Goal: Task Accomplishment & Management: Manage account settings

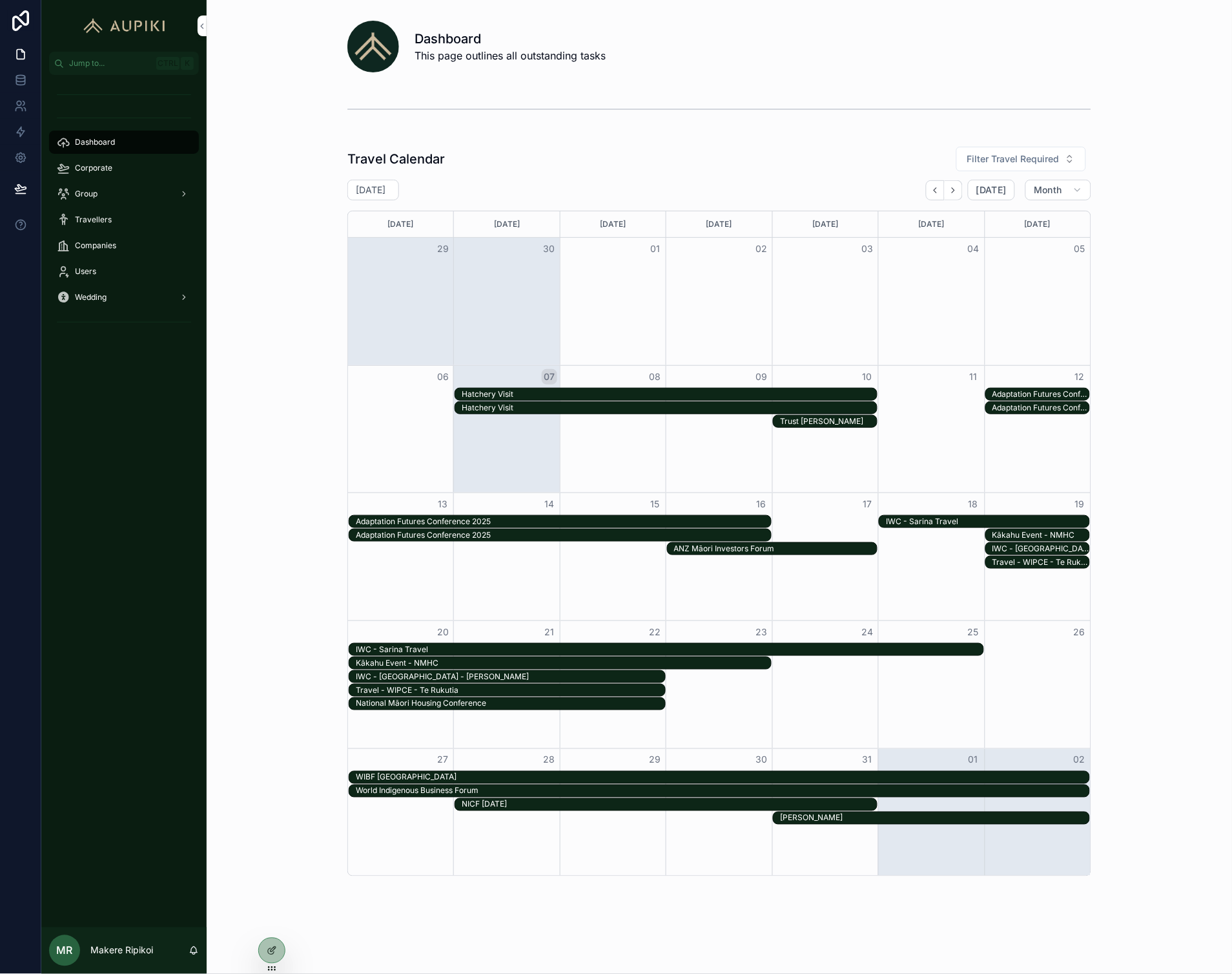
click at [140, 165] on div "Corporate" at bounding box center [124, 168] width 134 height 20
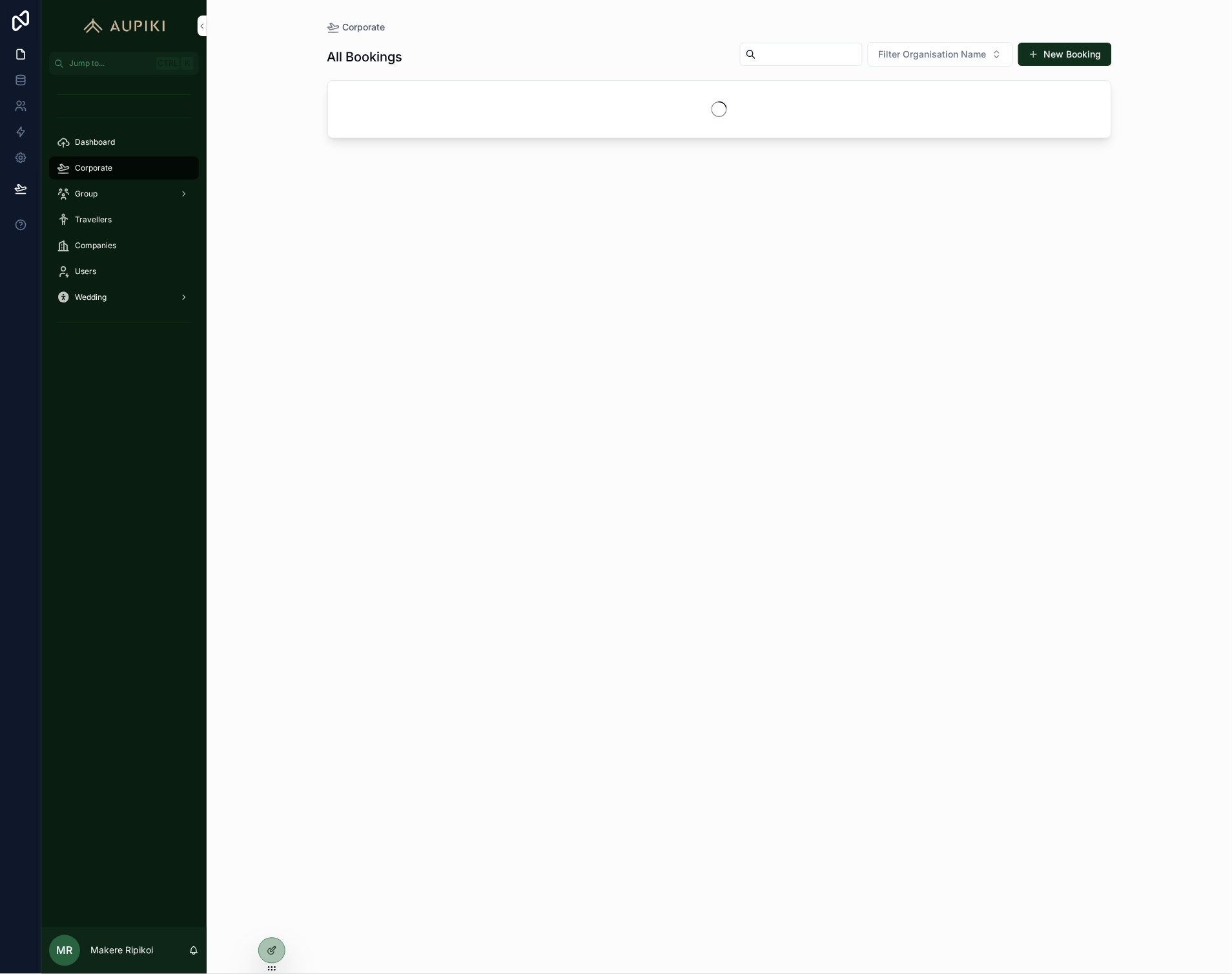
click at [816, 51] on input "scrollable content" at bounding box center [809, 54] width 106 height 18
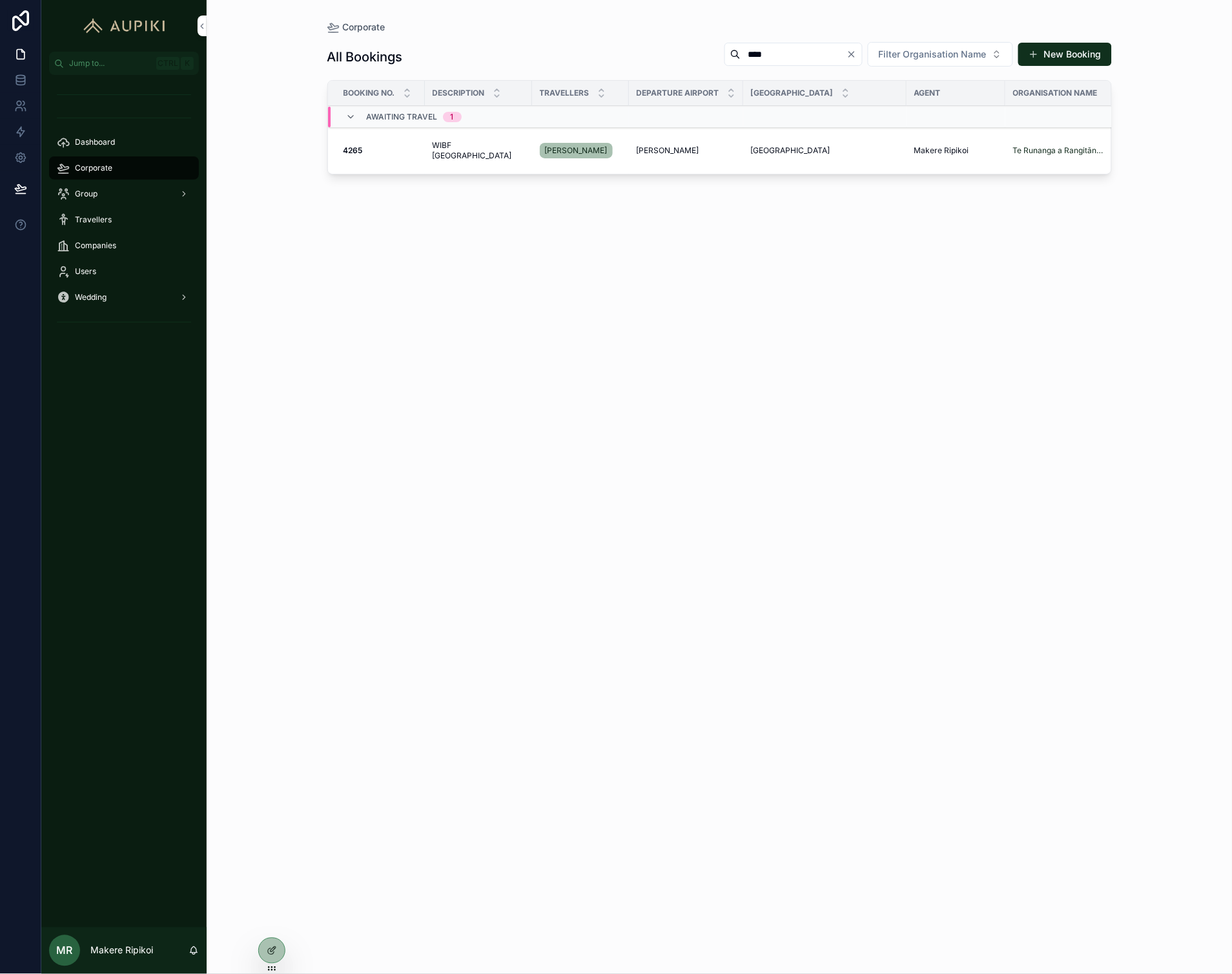
type input "****"
click at [455, 146] on span "WIBF [GEOGRAPHIC_DATA]" at bounding box center [479, 151] width 92 height 20
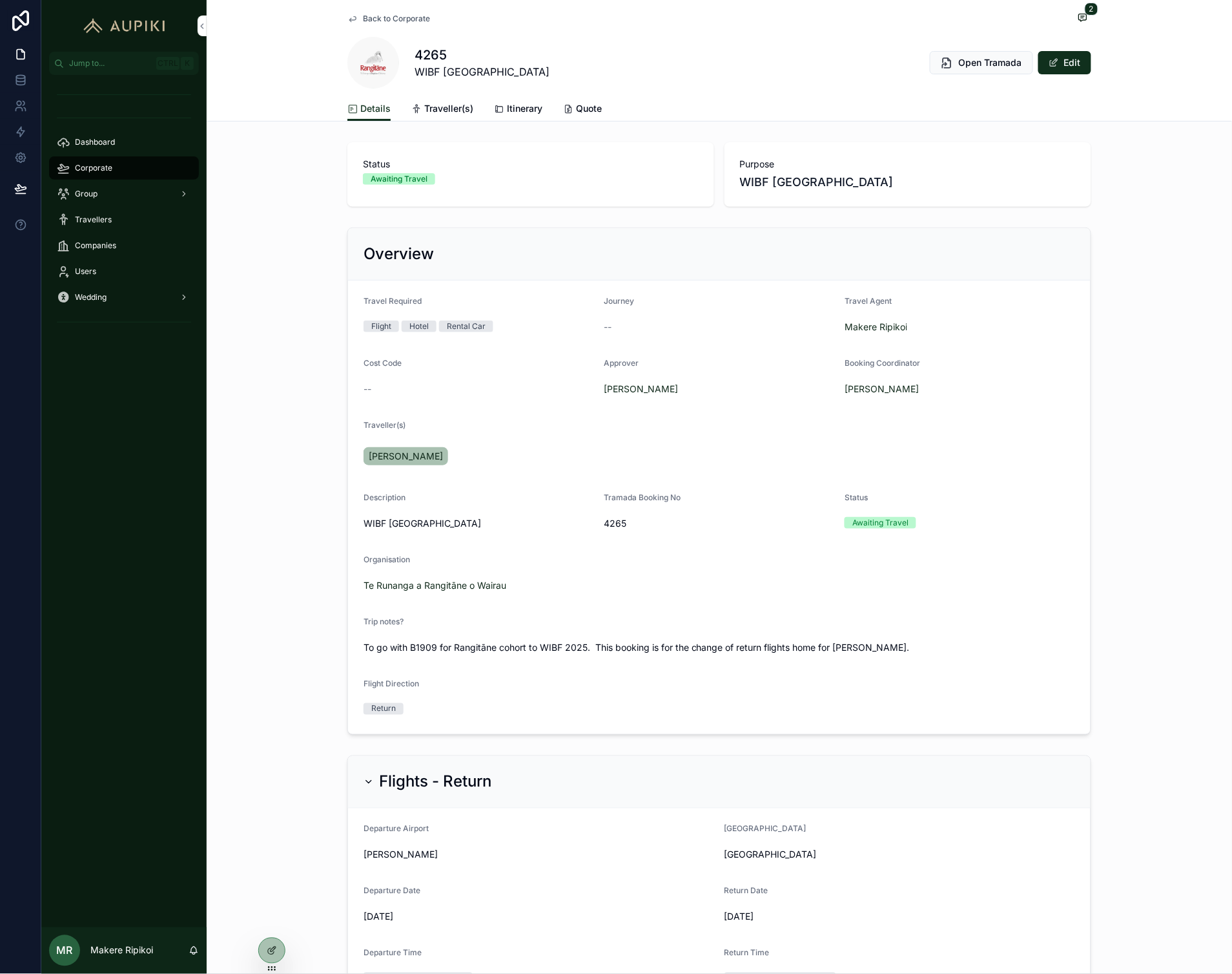
click at [508, 116] on link "Itinerary" at bounding box center [518, 109] width 48 height 26
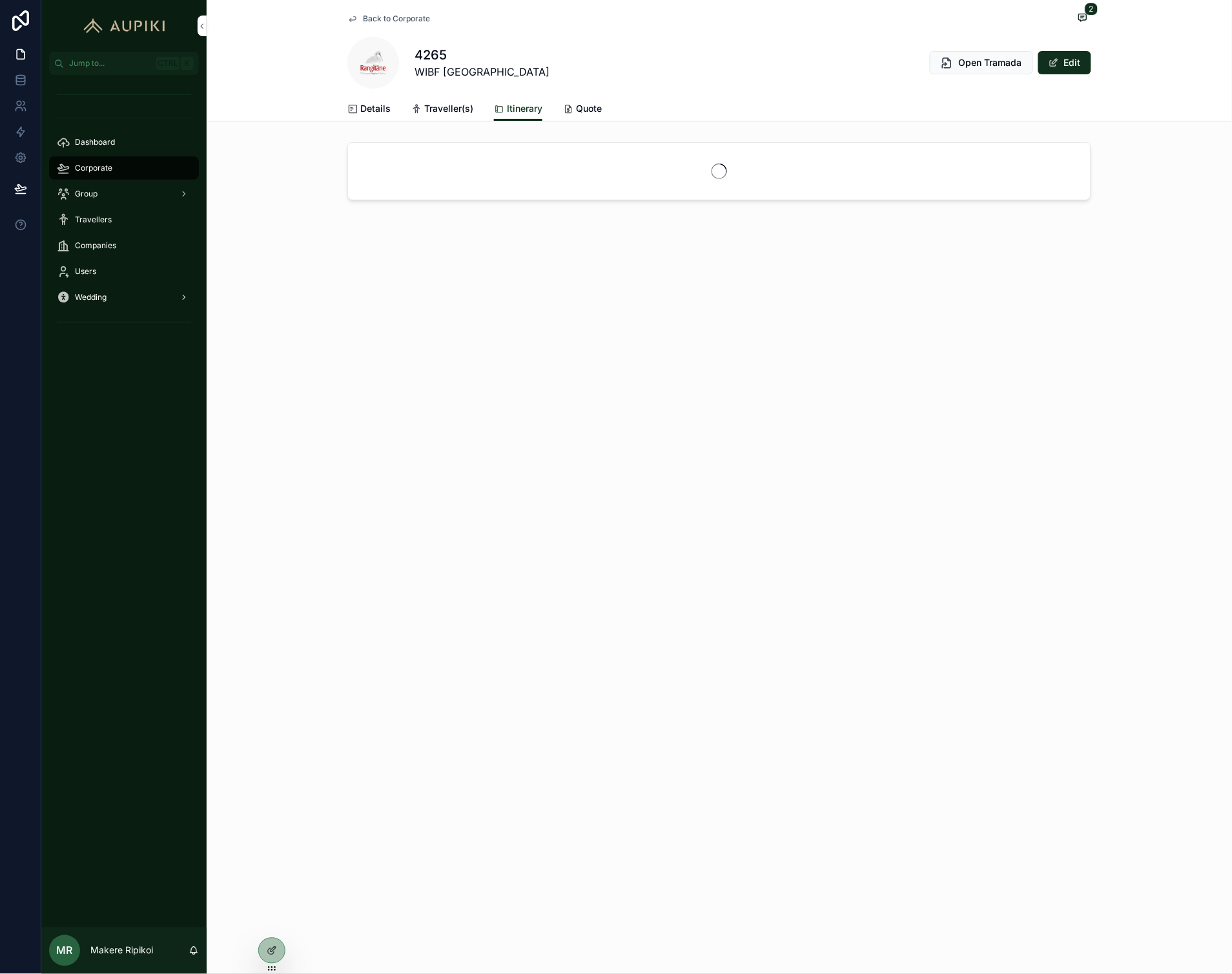
click at [362, 111] on span "Details" at bounding box center [375, 108] width 30 height 13
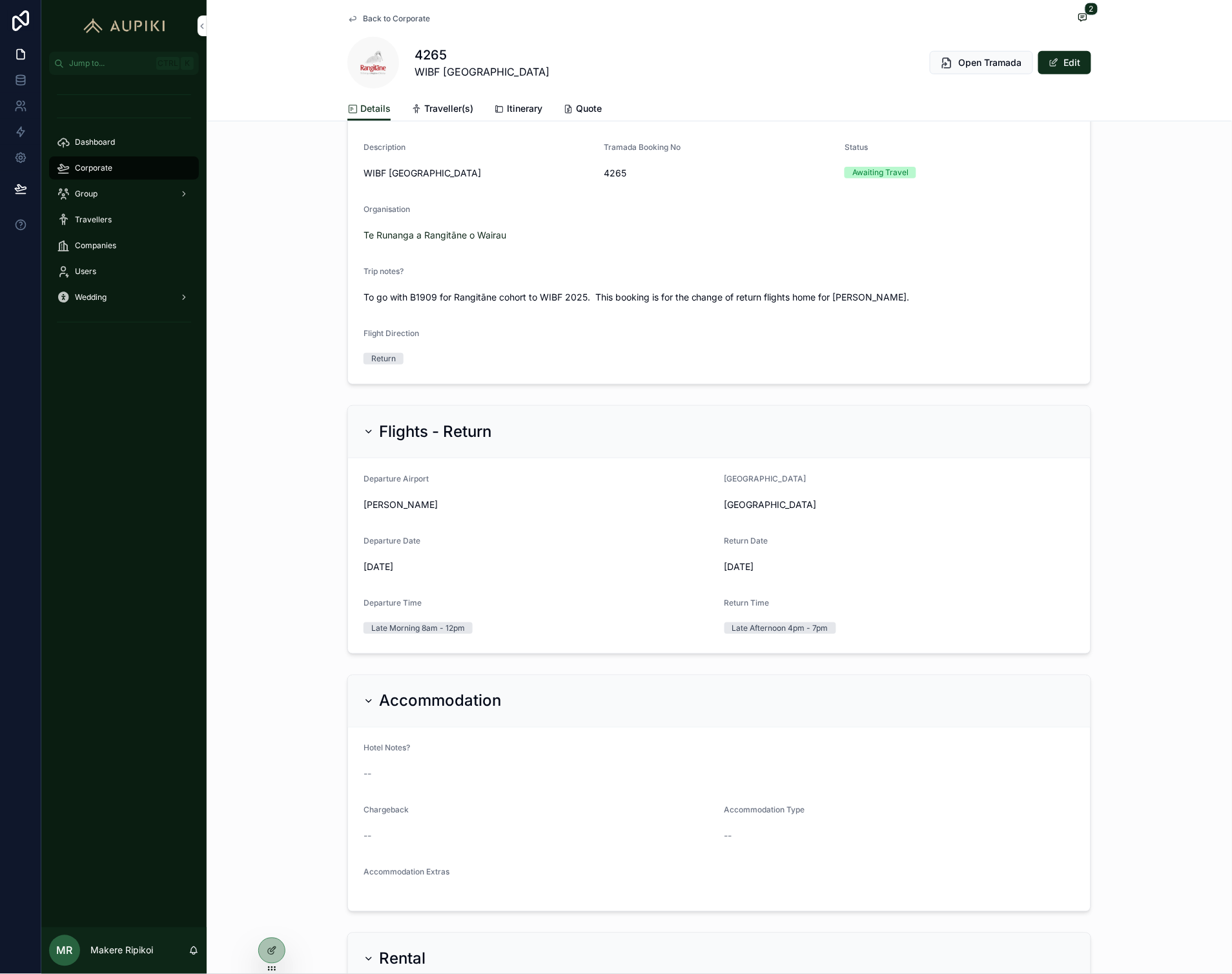
scroll to position [430, 0]
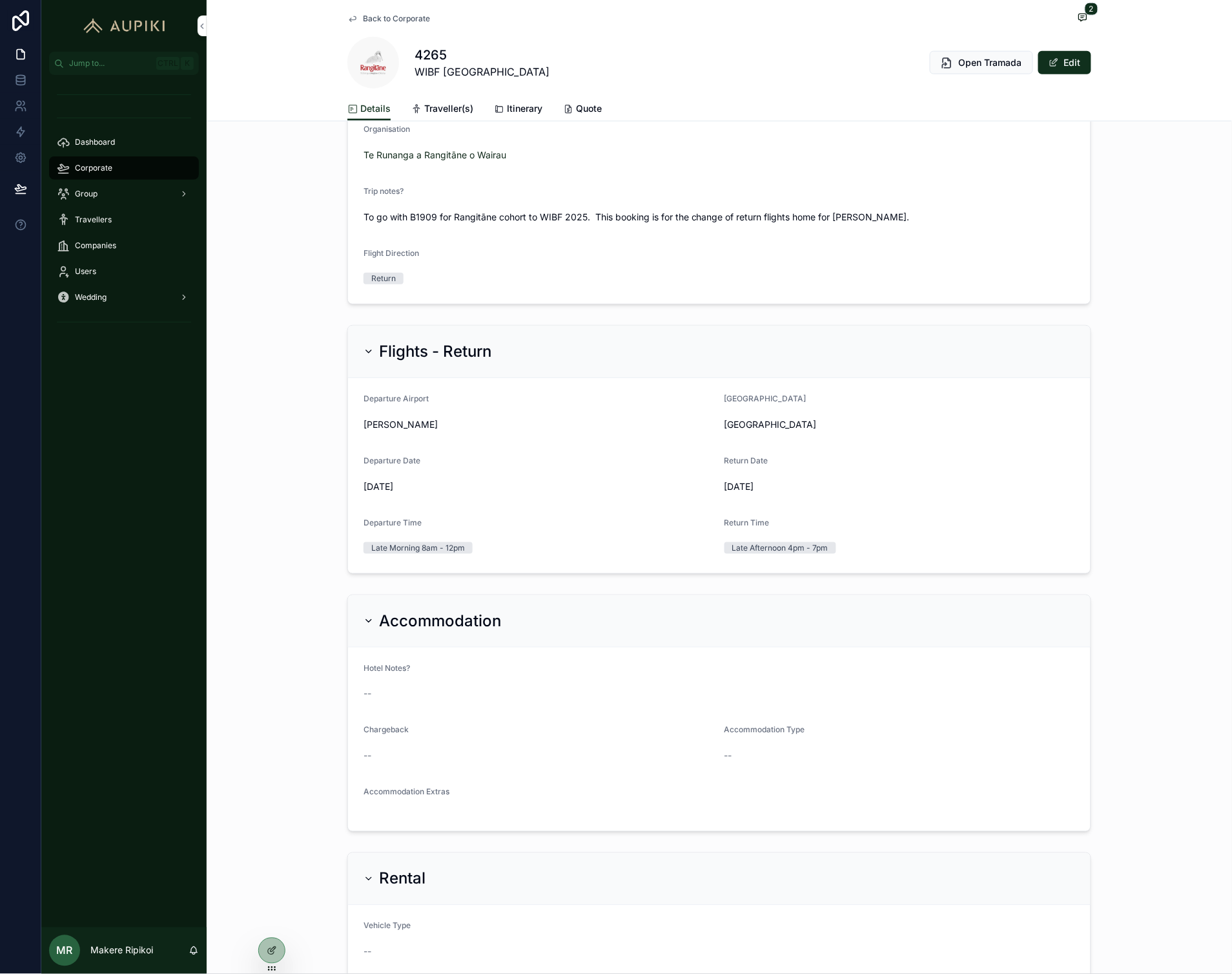
click at [507, 105] on span "Itinerary" at bounding box center [525, 108] width 36 height 13
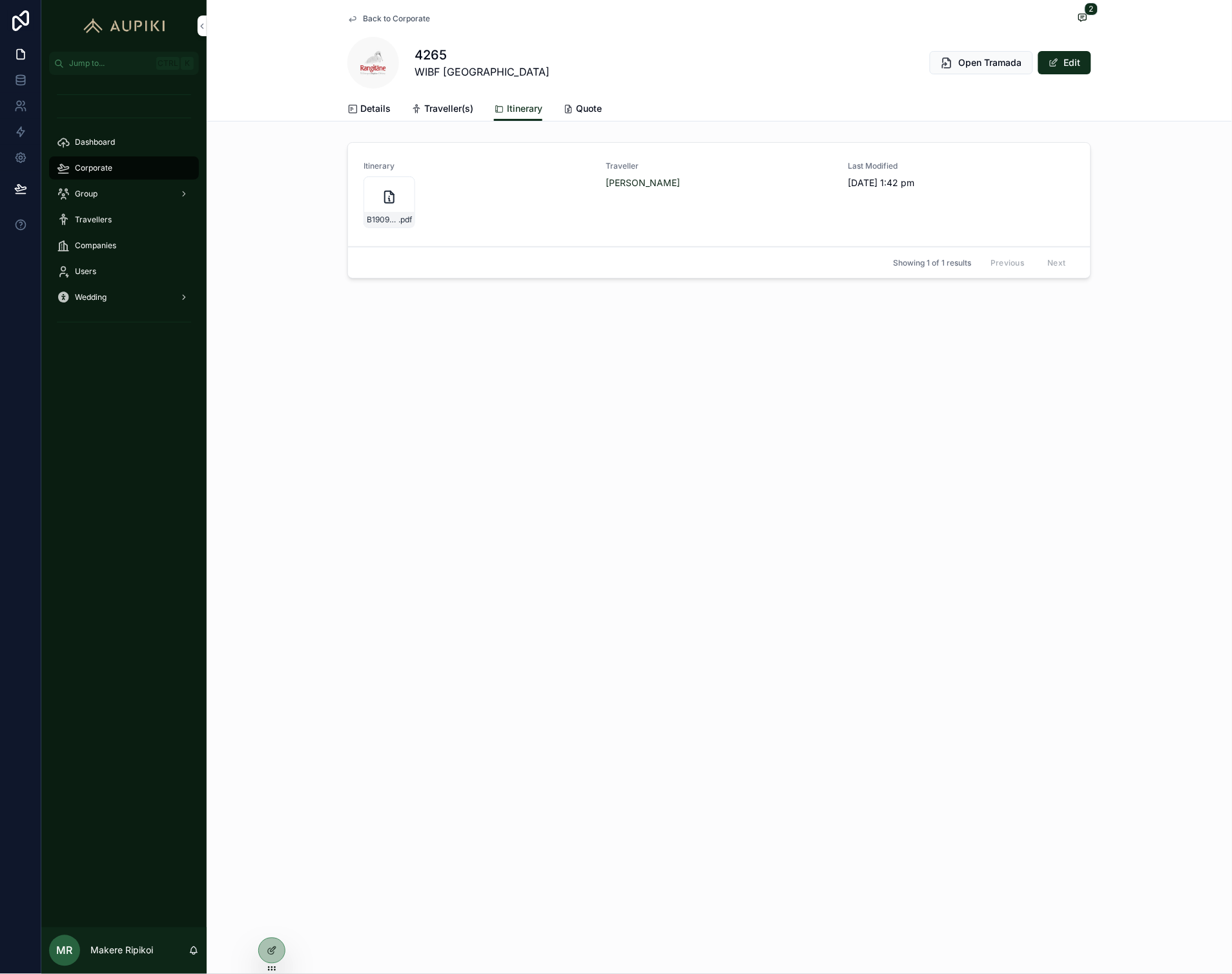
click at [383, 210] on div "B1909-[PERSON_NAME]-deThierry-Itinerary .pdf" at bounding box center [389, 202] width 51 height 52
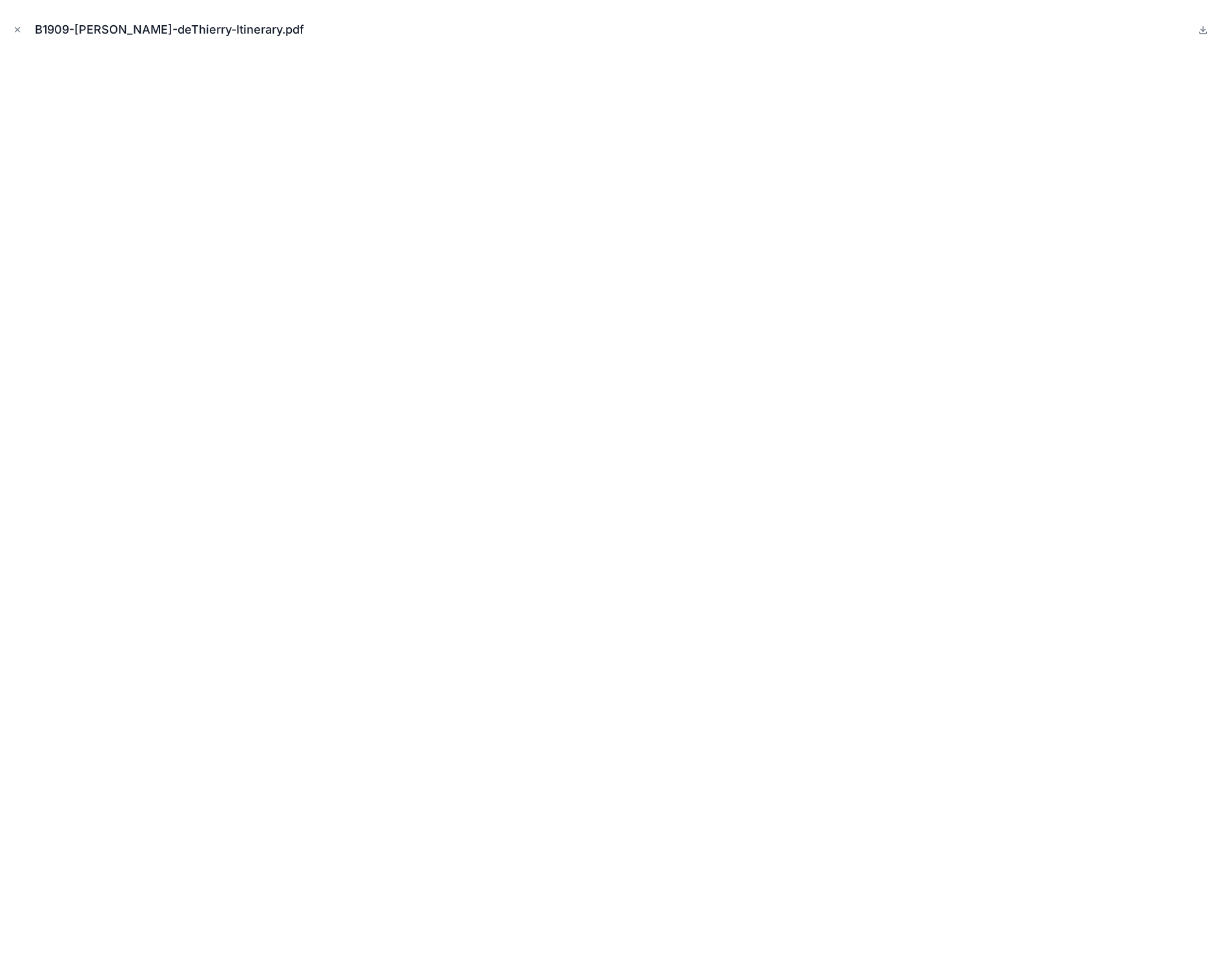
click at [21, 34] on icon "Close modal" at bounding box center [18, 30] width 9 height 9
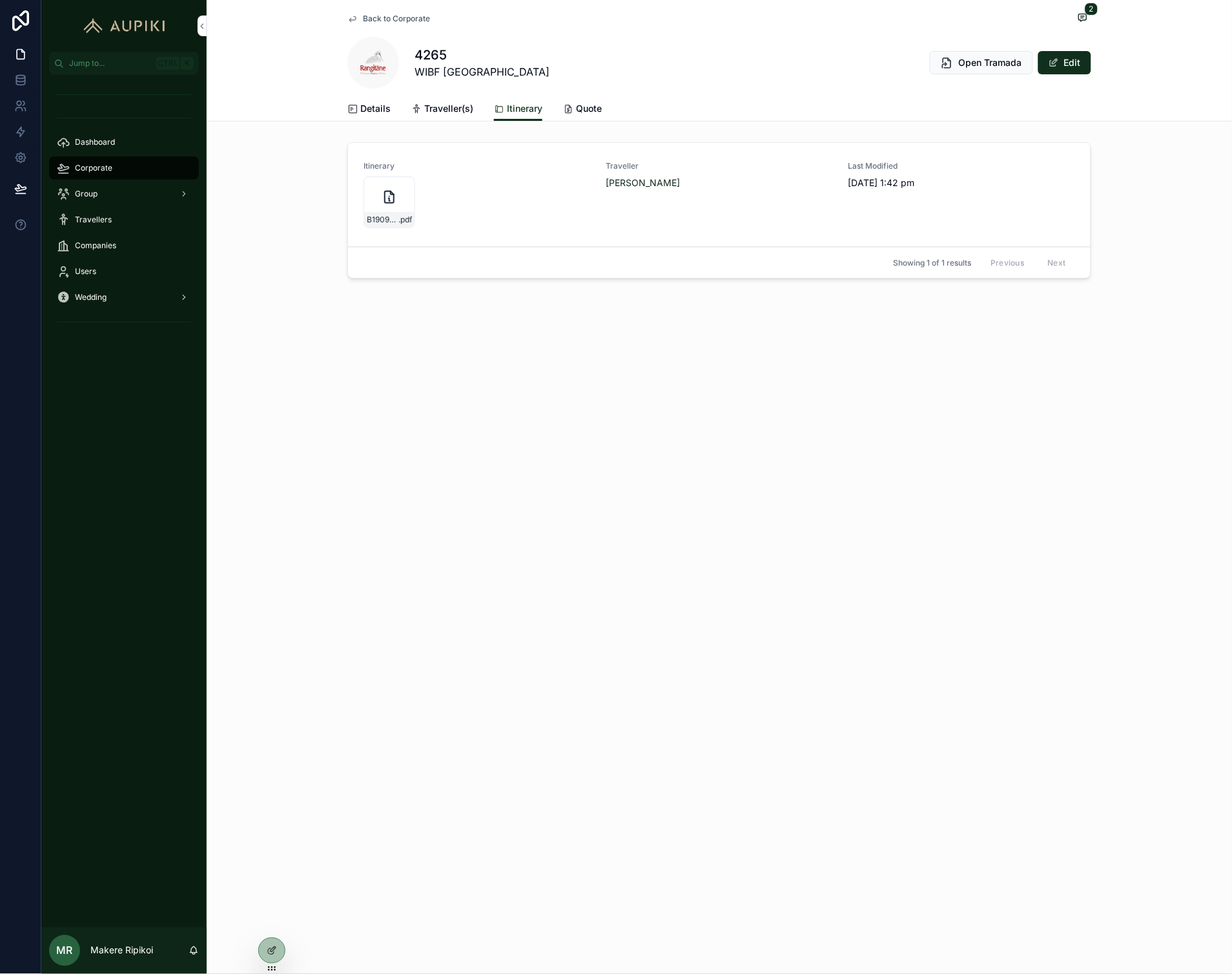
click at [126, 190] on div "Group" at bounding box center [124, 194] width 134 height 20
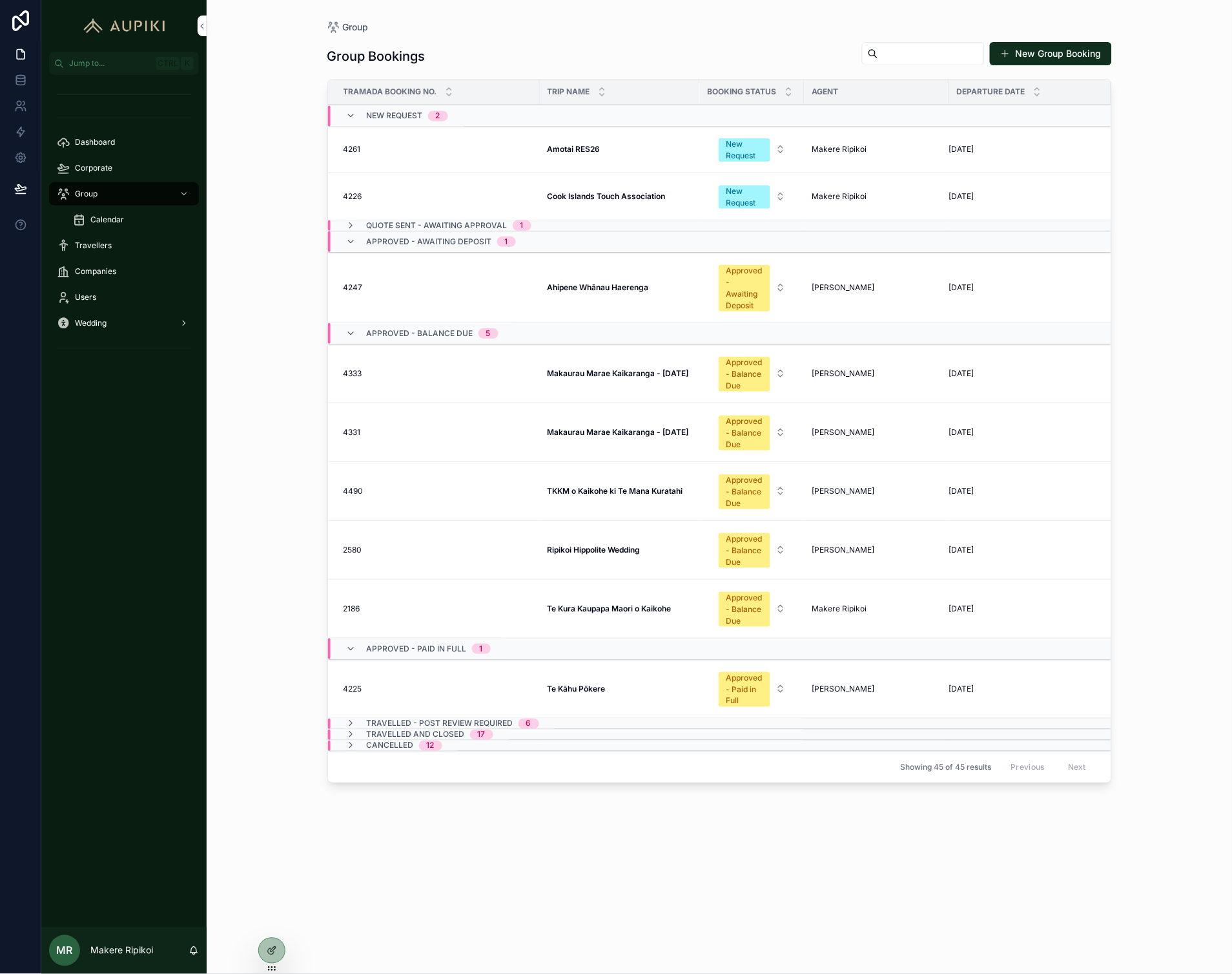
click at [495, 220] on span "Quote Sent - Awaiting Approval" at bounding box center [437, 225] width 140 height 10
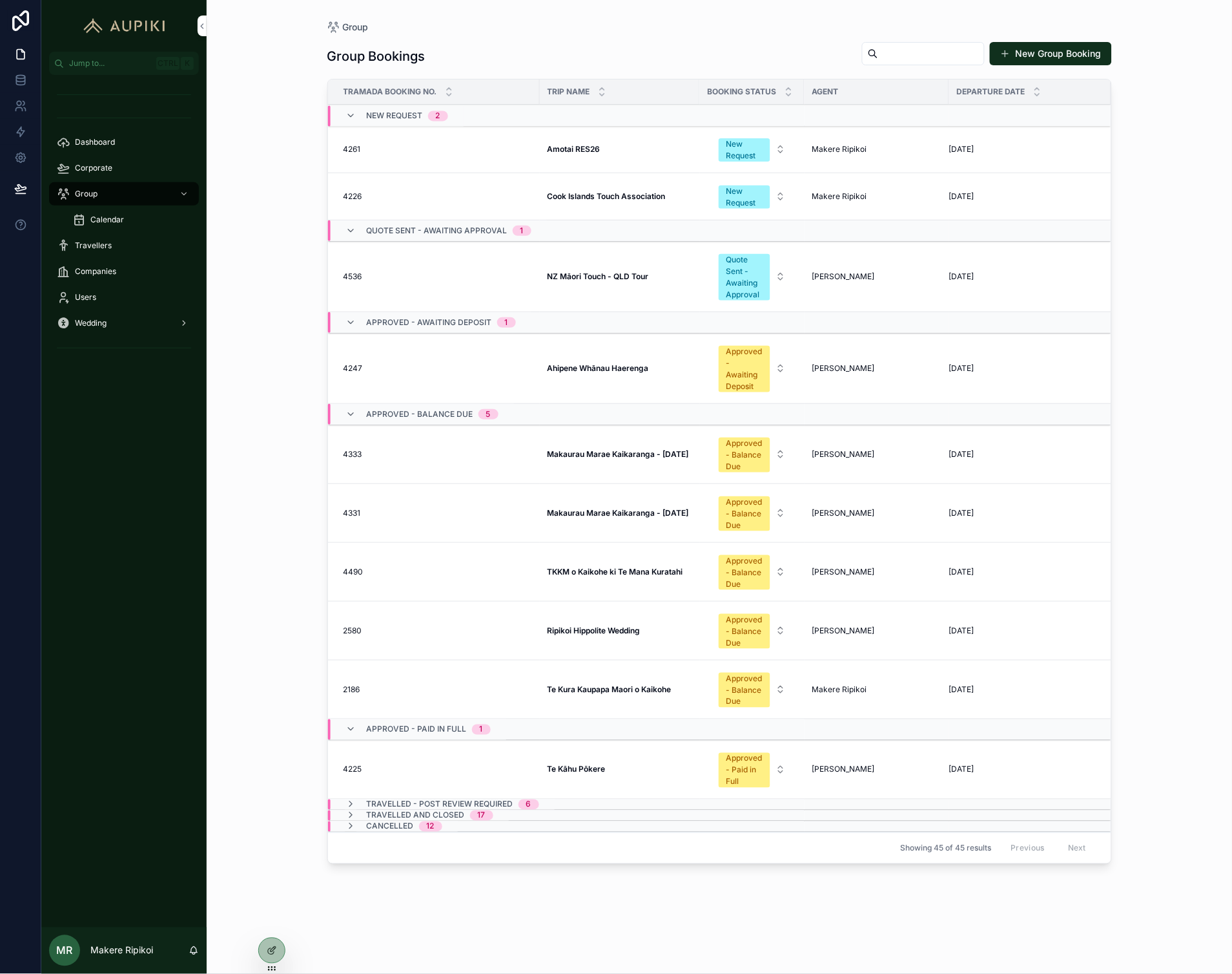
click at [106, 163] on span "Corporate" at bounding box center [94, 168] width 37 height 10
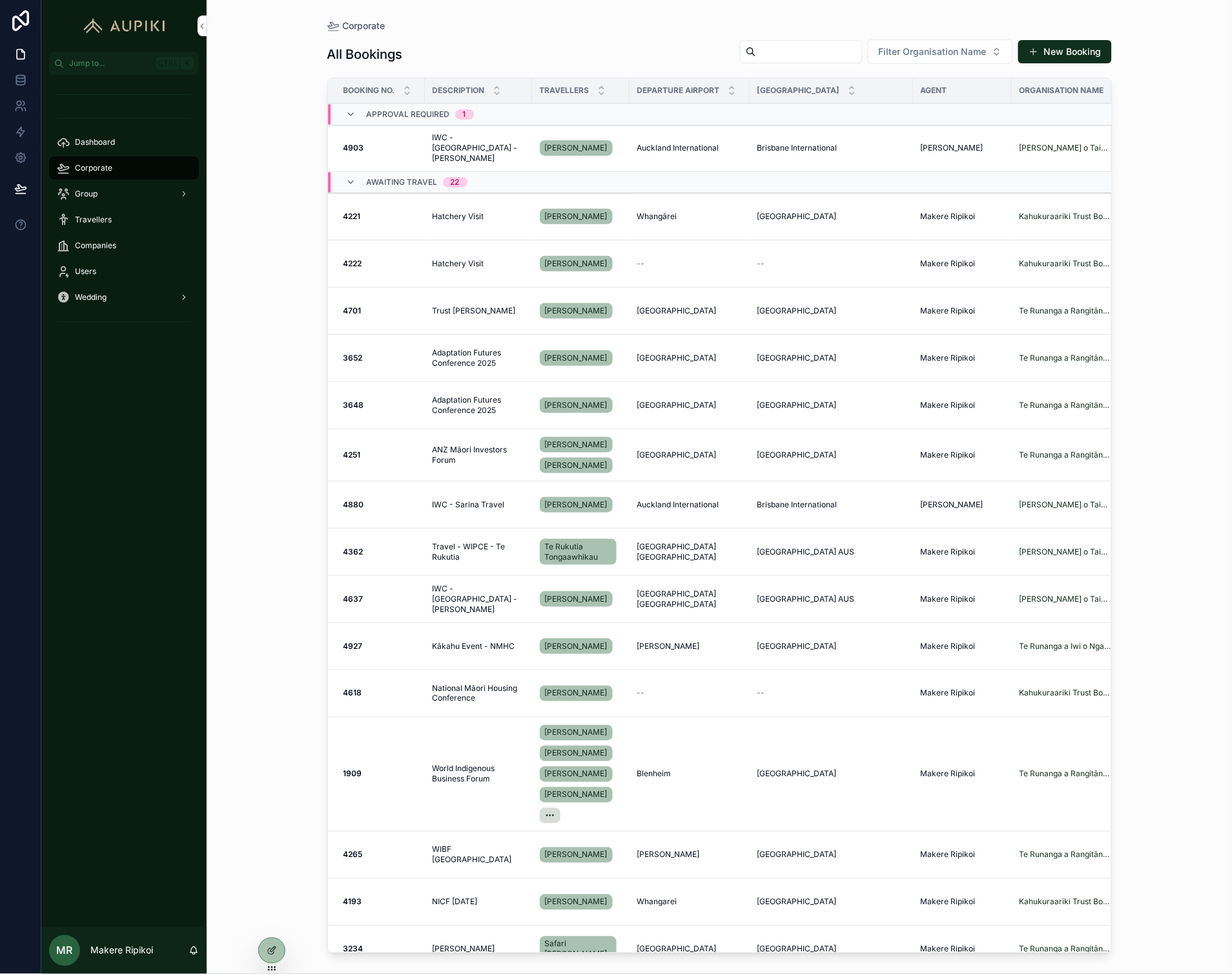
click at [93, 293] on span "Wedding" at bounding box center [91, 297] width 32 height 10
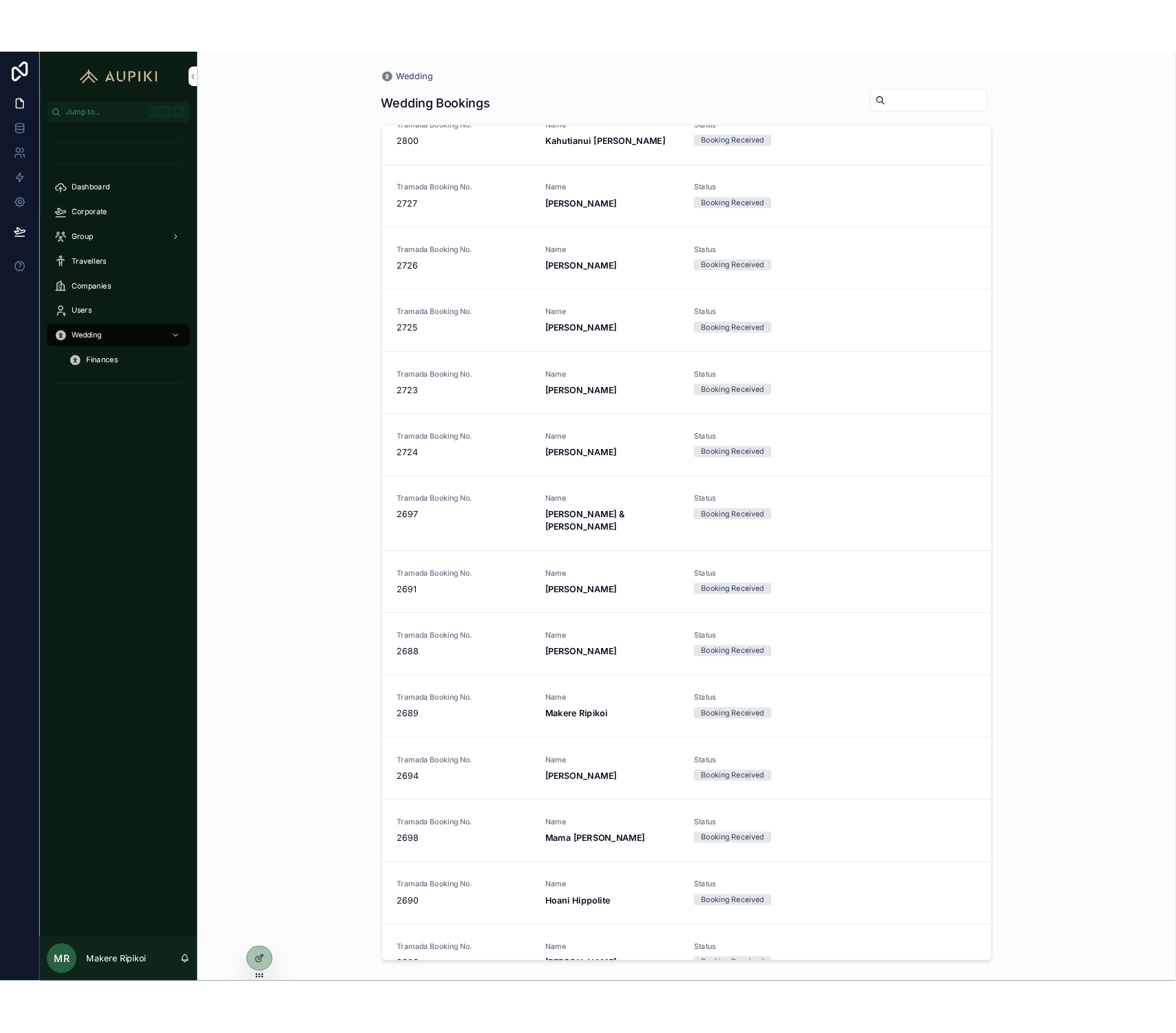
scroll to position [2057, 0]
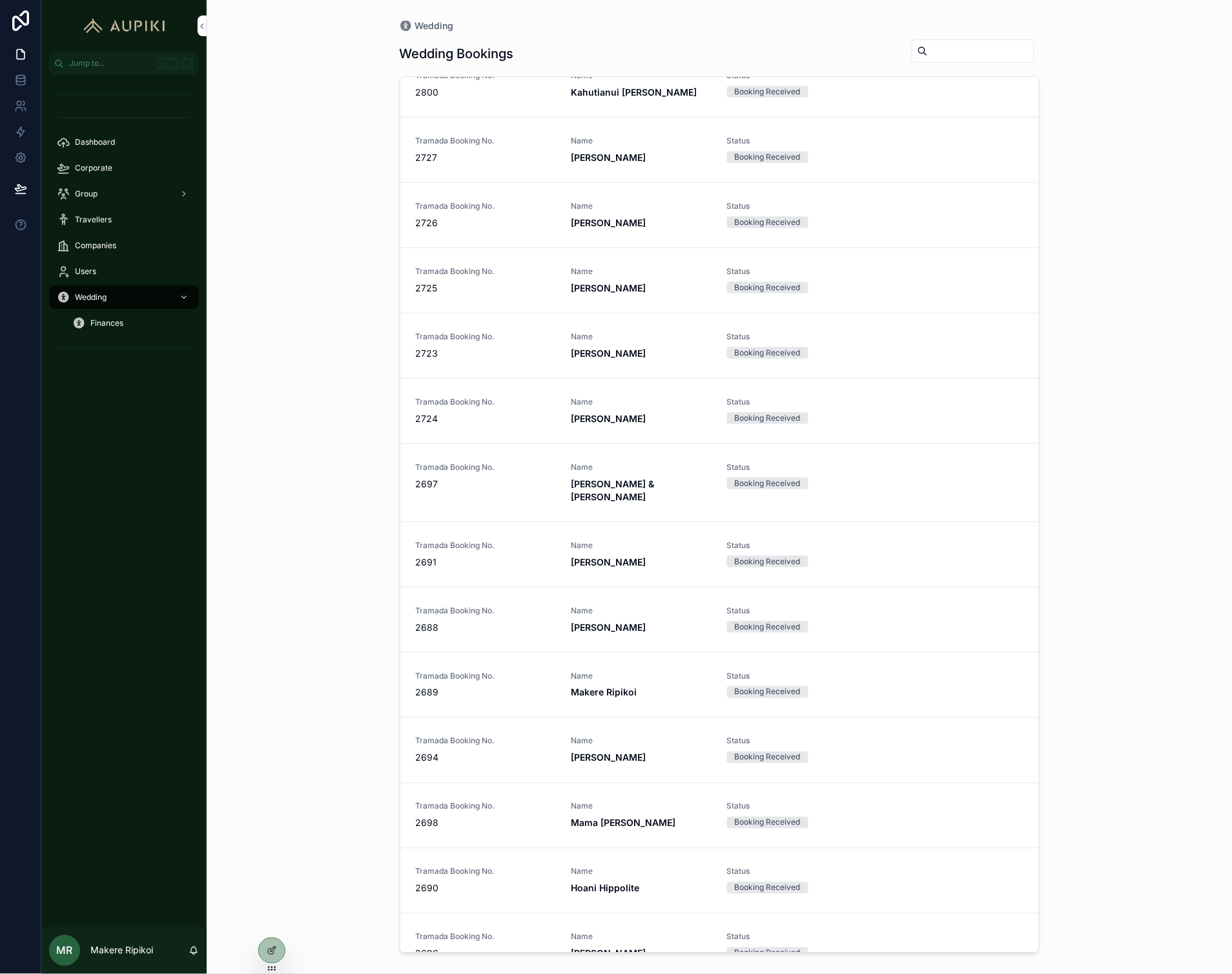
click at [461, 686] on span "2689" at bounding box center [486, 692] width 140 height 13
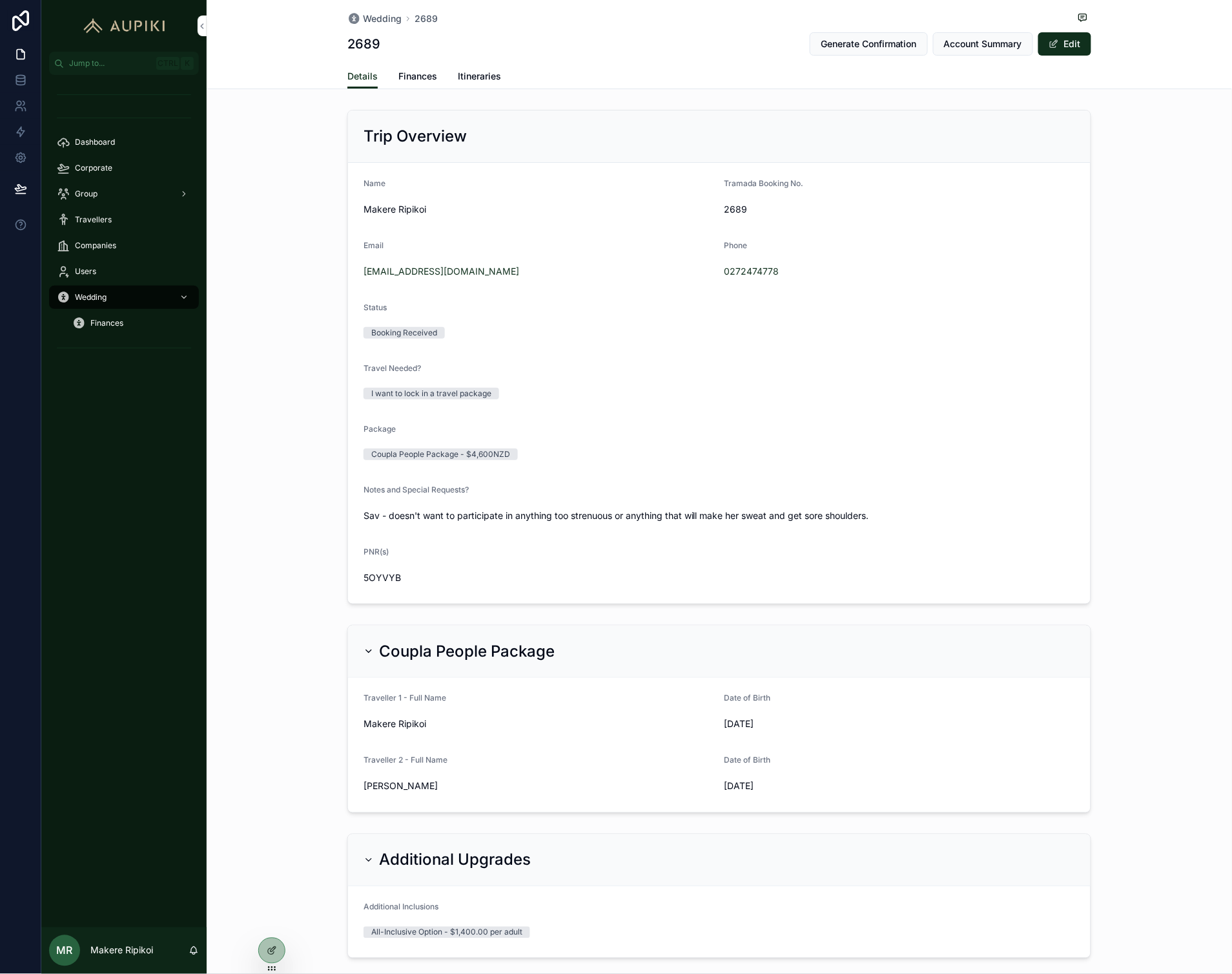
click at [412, 73] on span "Finances" at bounding box center [418, 76] width 39 height 13
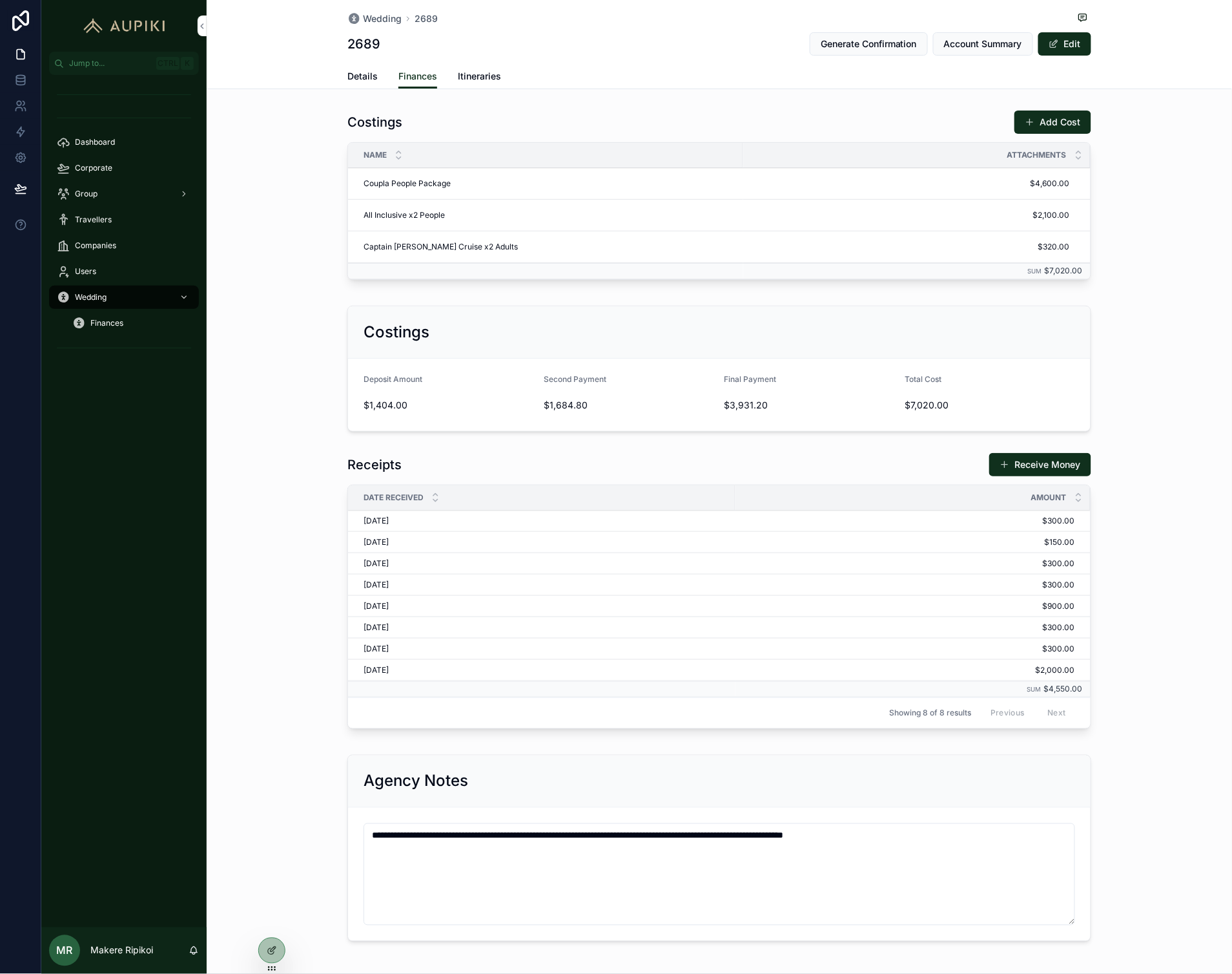
click at [1044, 460] on button "Receive Money" at bounding box center [1040, 464] width 102 height 23
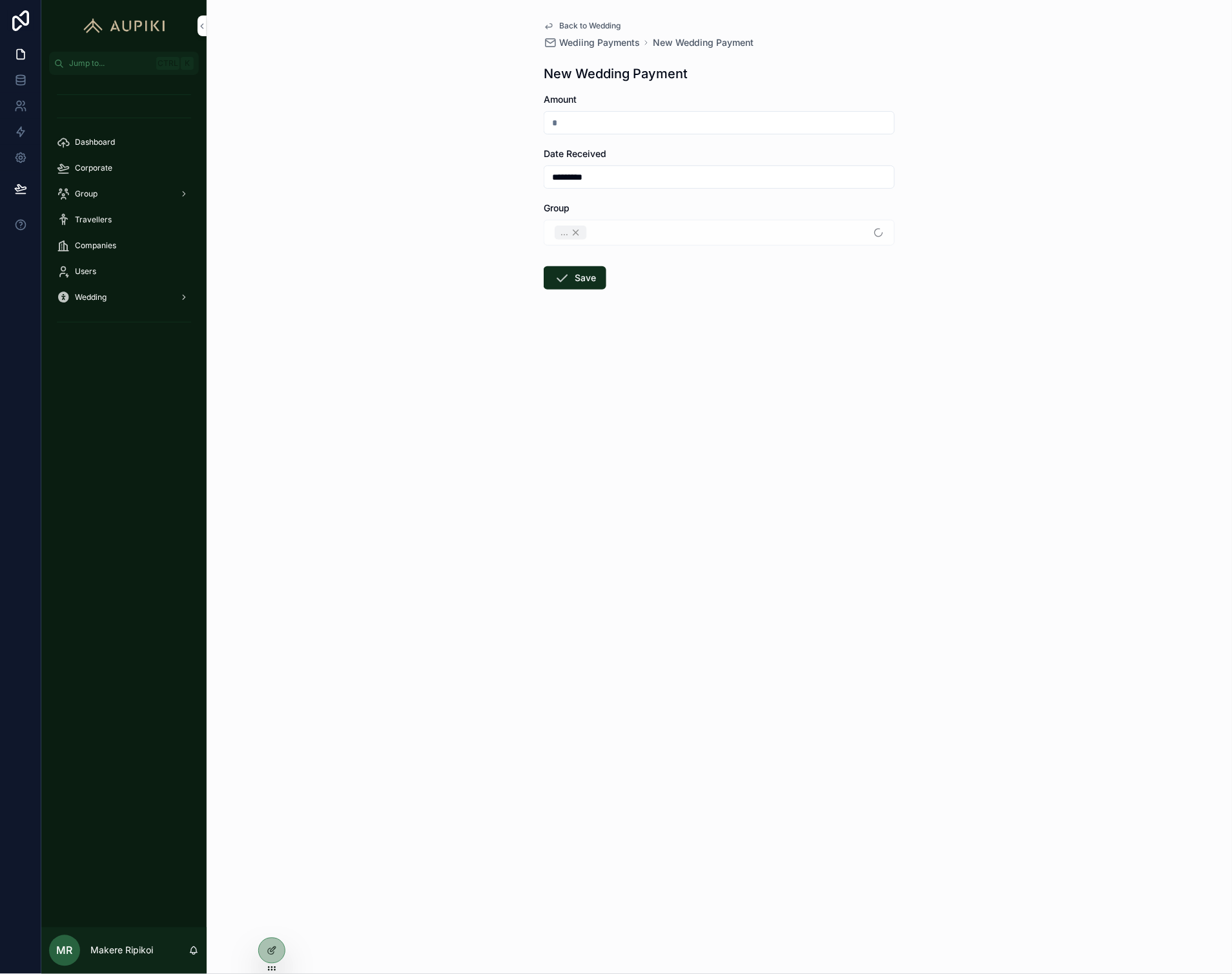
click at [669, 128] on input "scrollable content" at bounding box center [719, 123] width 350 height 18
type input "*******"
click at [560, 286] on span "scrollable content" at bounding box center [562, 278] width 16 height 16
click at [467, 197] on div "Back to Wedding Wediing Payments New Wedding Payment New Wedding Payment Amount…" at bounding box center [719, 487] width 1026 height 974
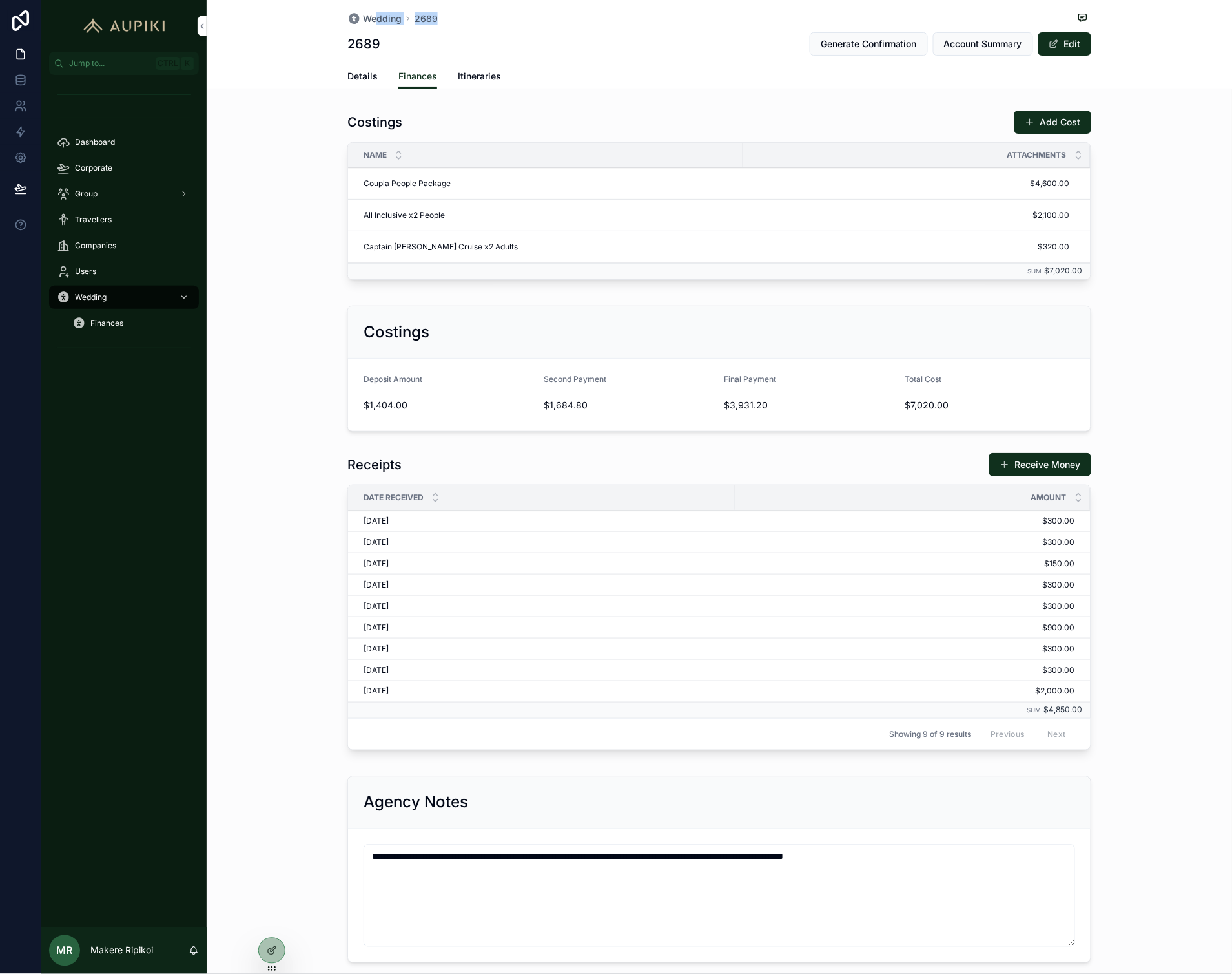
drag, startPoint x: 531, startPoint y: 0, endPoint x: 364, endPoint y: 18, distance: 168.0
click at [364, 18] on div "Wedding 2689 2689 Generate Confirmation Account Summary Edit" at bounding box center [719, 32] width 744 height 64
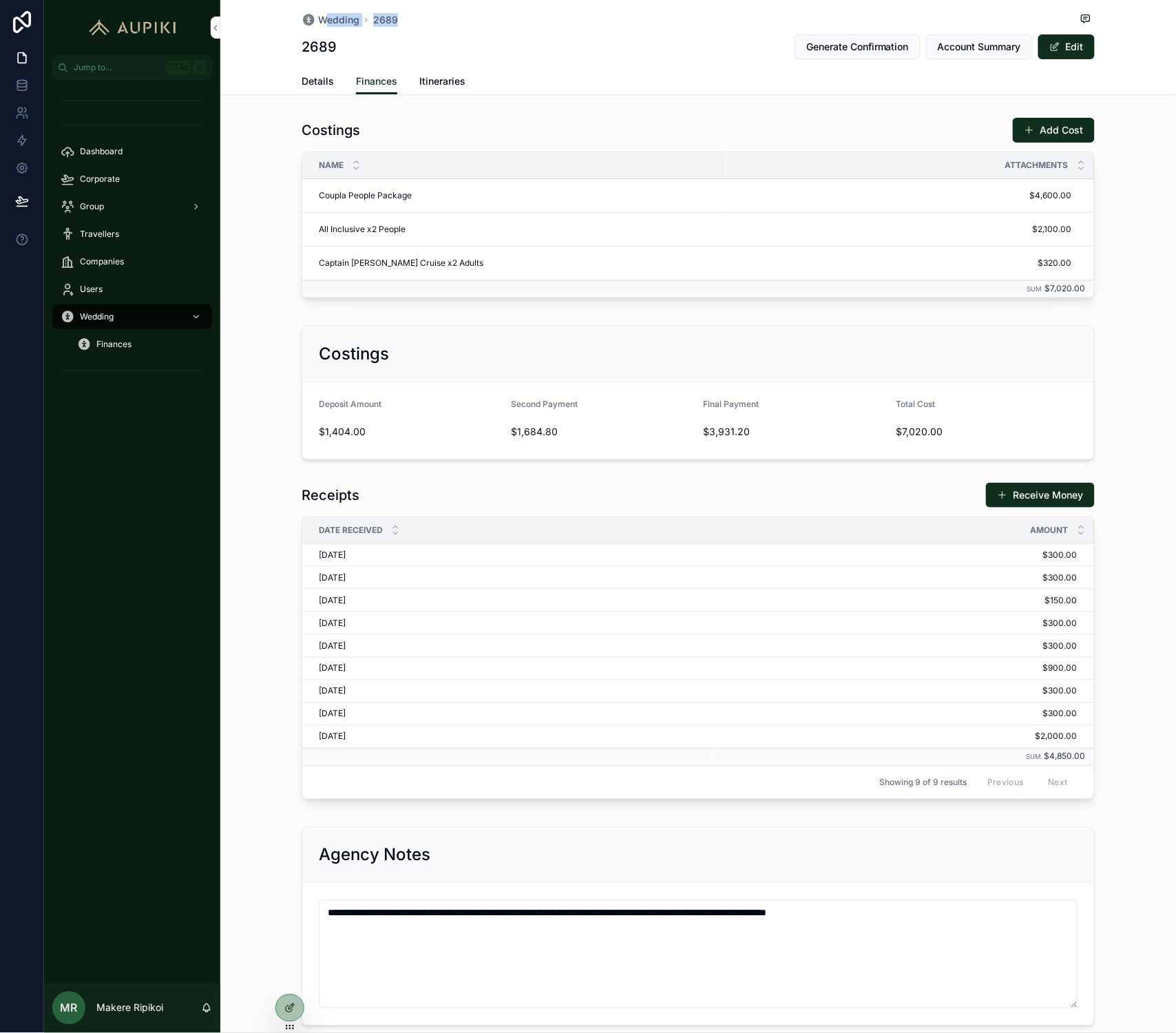
click at [126, 168] on div "Corporate" at bounding box center [132, 179] width 143 height 22
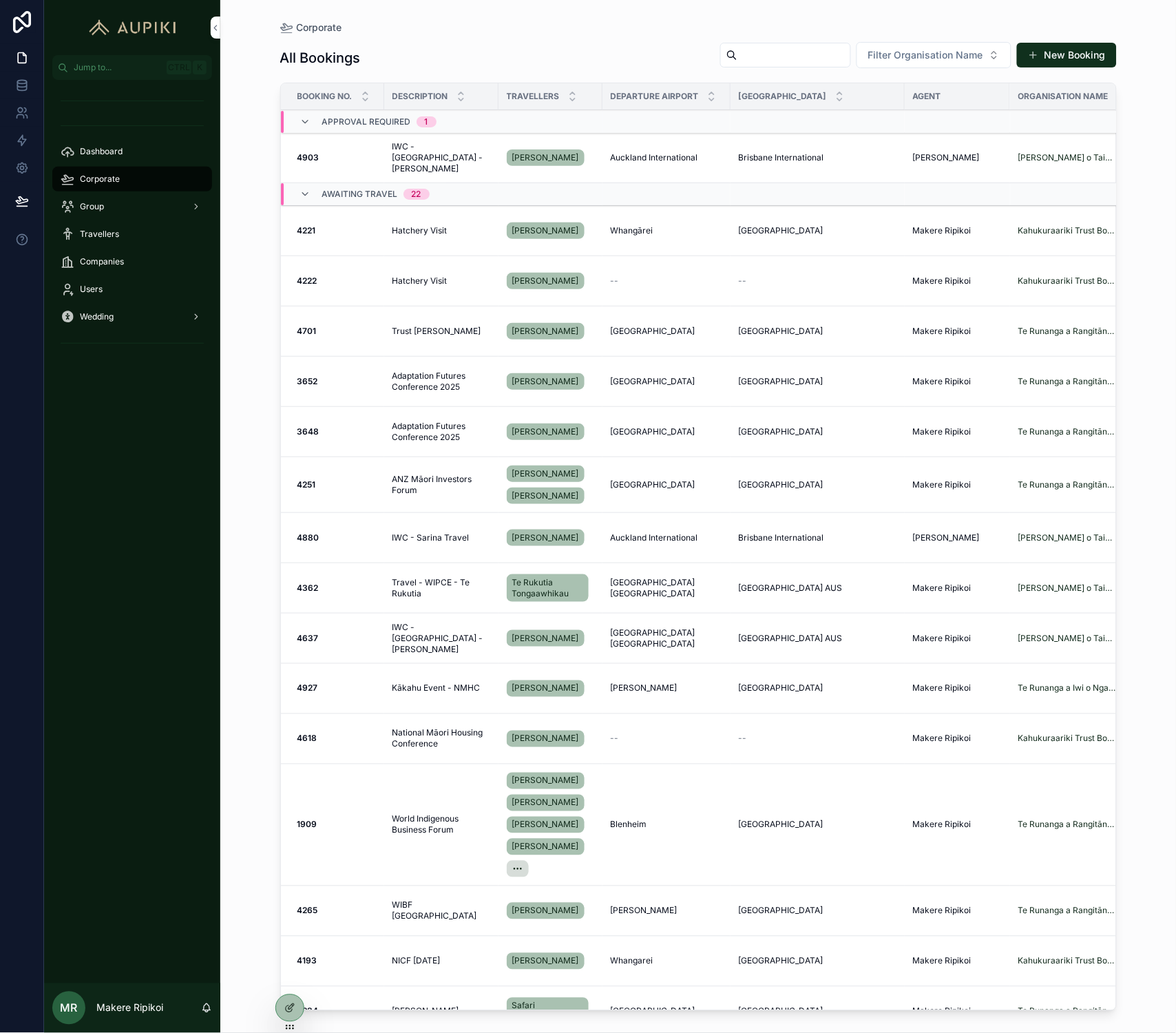
click at [788, 62] on input "scrollable content" at bounding box center [794, 55] width 113 height 19
type input "****"
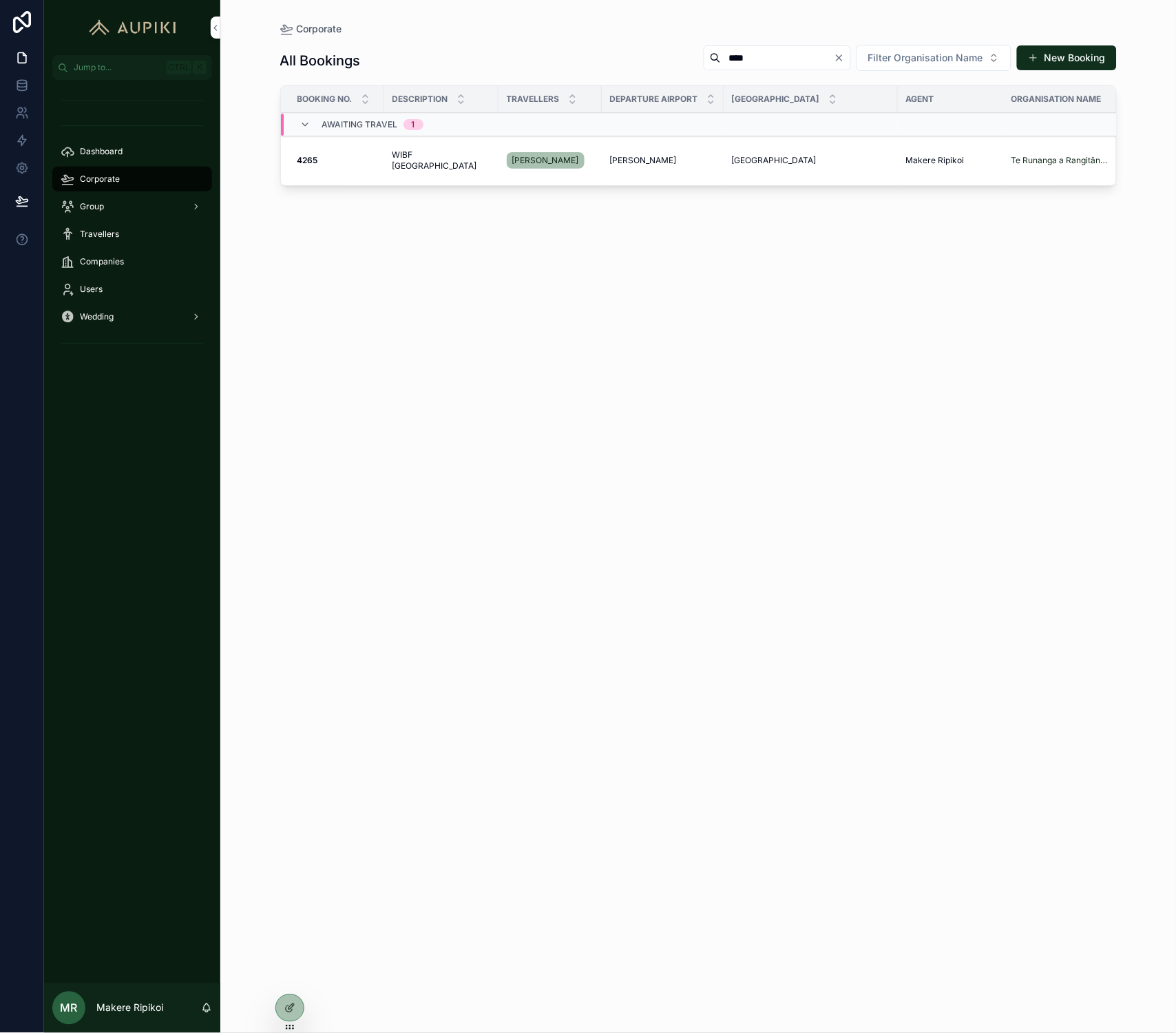
click at [389, 156] on td "WIBF Australia WIBF [GEOGRAPHIC_DATA]" at bounding box center [441, 161] width 114 height 50
click at [406, 162] on span "WIBF [GEOGRAPHIC_DATA]" at bounding box center [442, 161] width 98 height 22
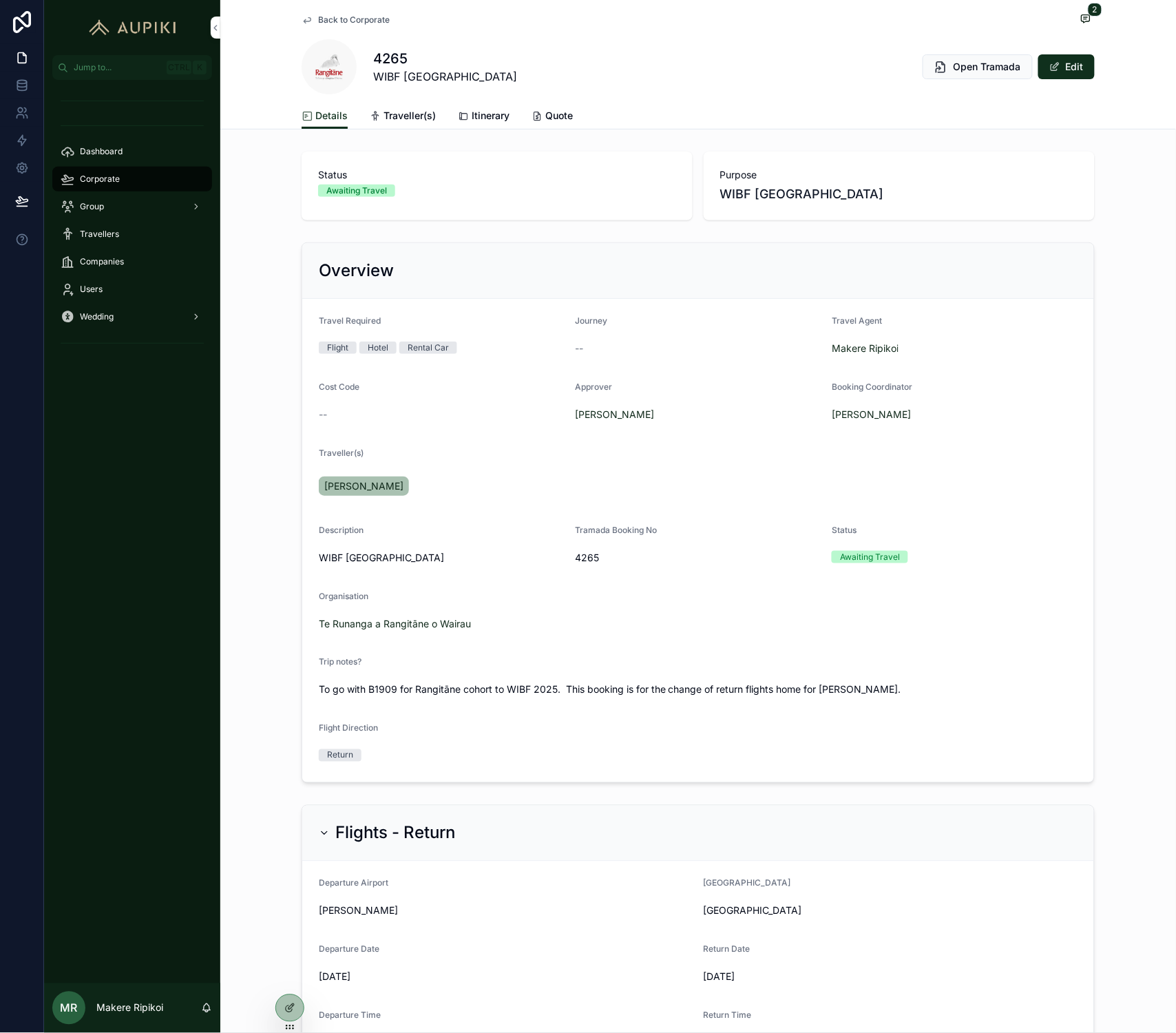
click at [478, 112] on span "Itinerary" at bounding box center [491, 116] width 38 height 14
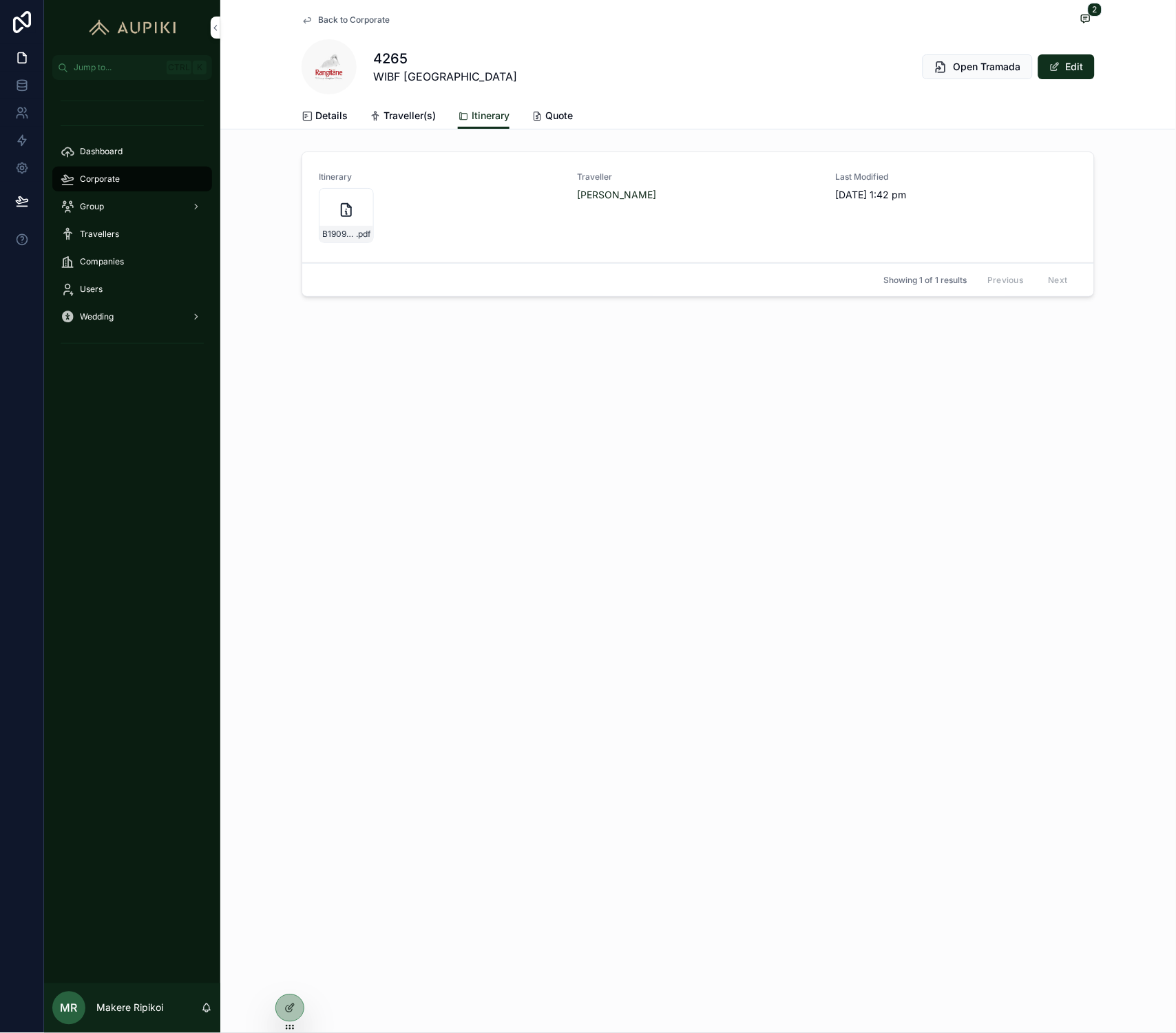
click at [345, 224] on div "B1909-[PERSON_NAME]-deThierry-Itinerary .pdf" at bounding box center [346, 215] width 55 height 55
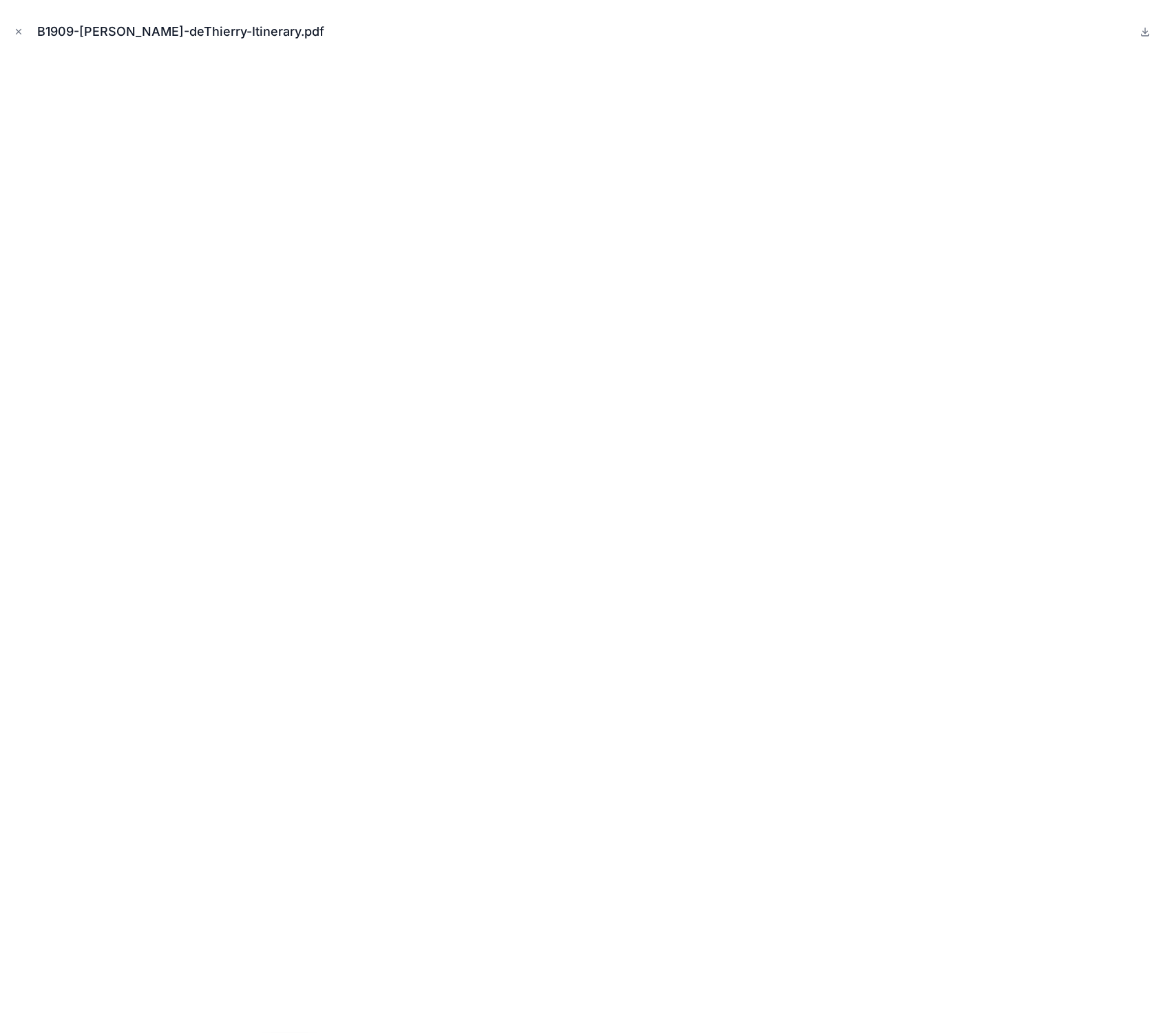
click at [18, 28] on icon "Close modal" at bounding box center [19, 32] width 10 height 10
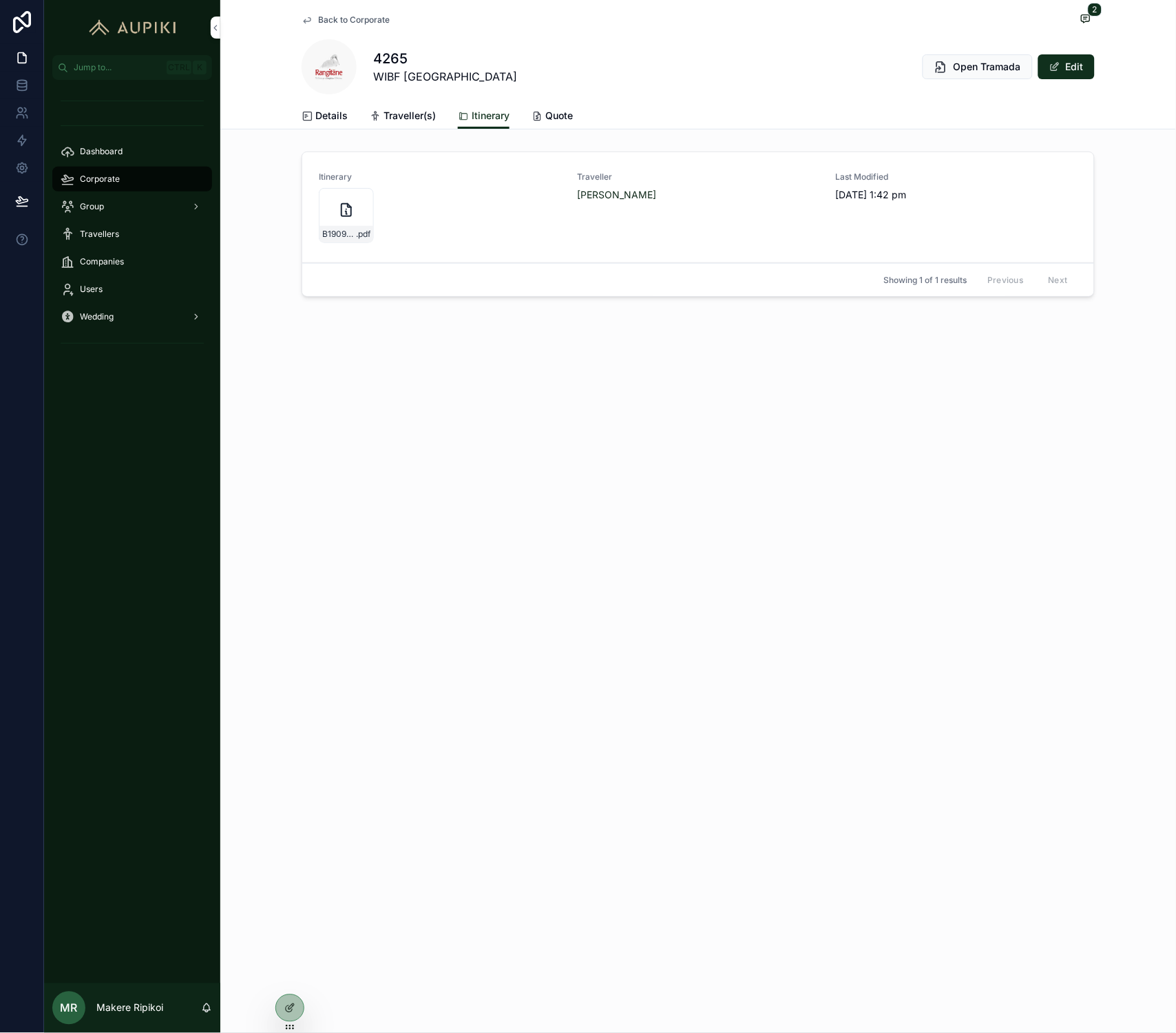
click at [278, 242] on div "Itinerary B1909-[PERSON_NAME]-deThierry-Itinerary .pdf Traveller [PERSON_NAME] …" at bounding box center [698, 226] width 956 height 162
click at [127, 174] on div "Corporate" at bounding box center [132, 179] width 143 height 22
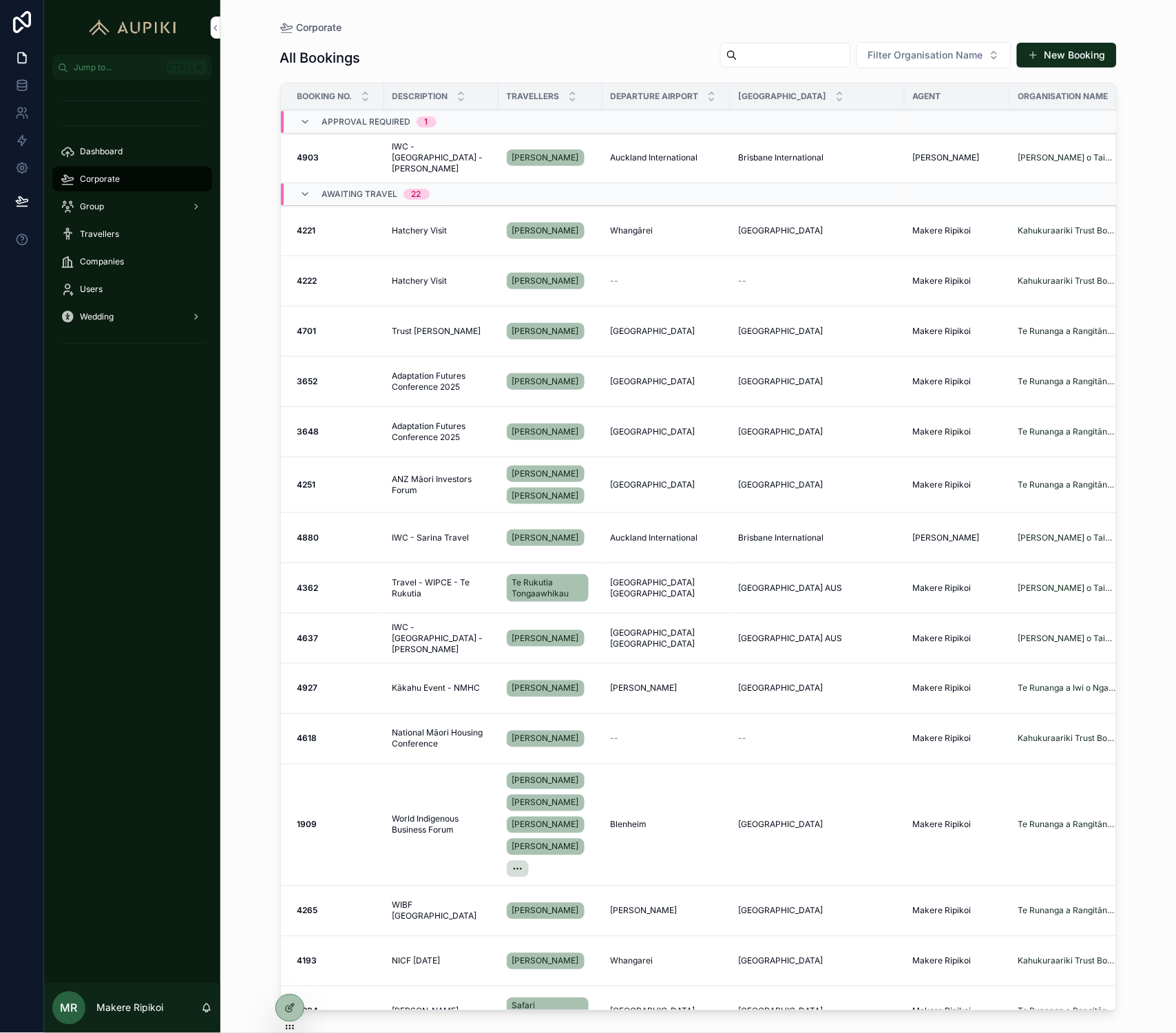
click at [763, 55] on input "scrollable content" at bounding box center [794, 55] width 113 height 19
type input "****"
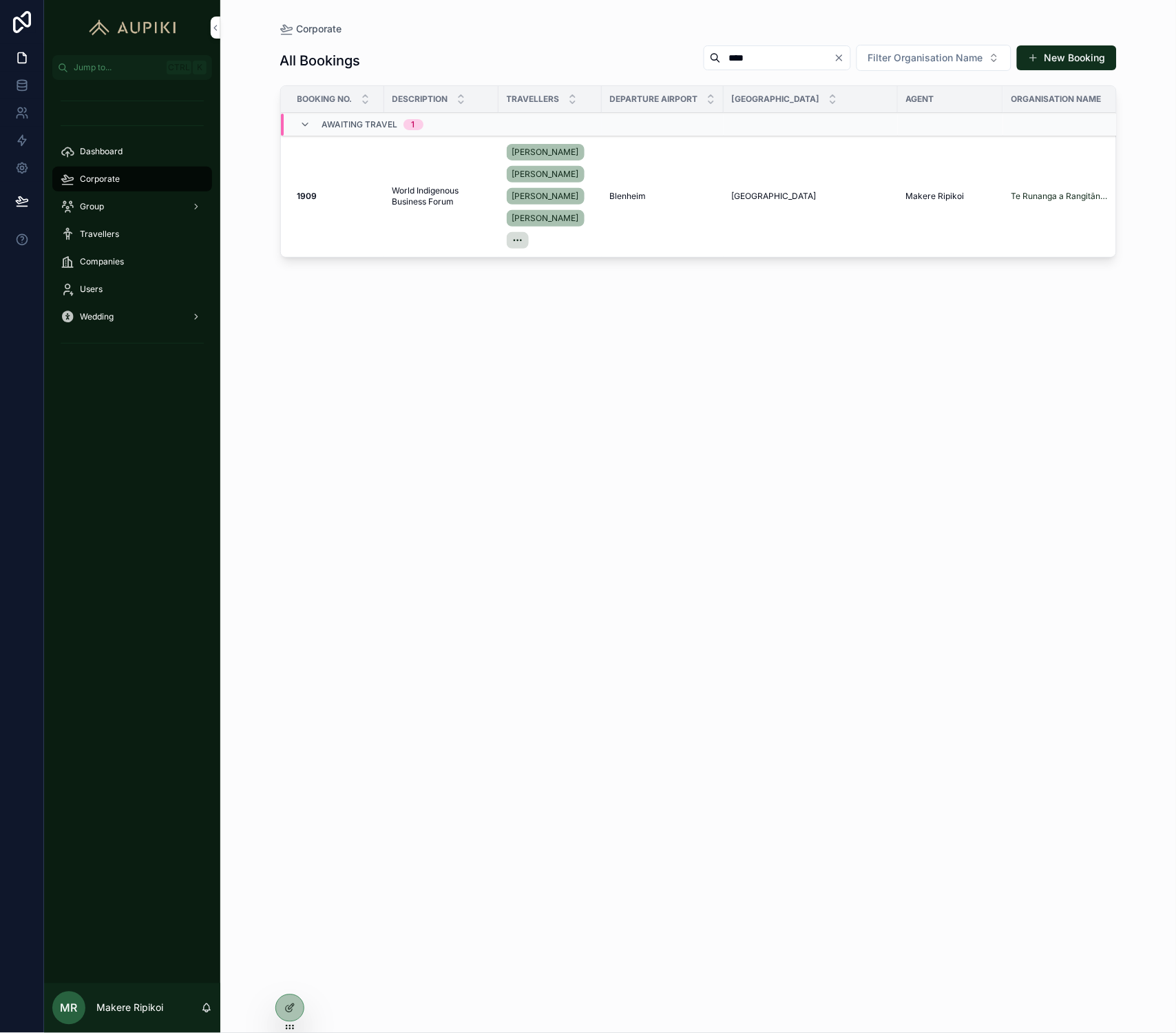
click at [432, 200] on span "World Indigenous Business Forum" at bounding box center [442, 196] width 98 height 22
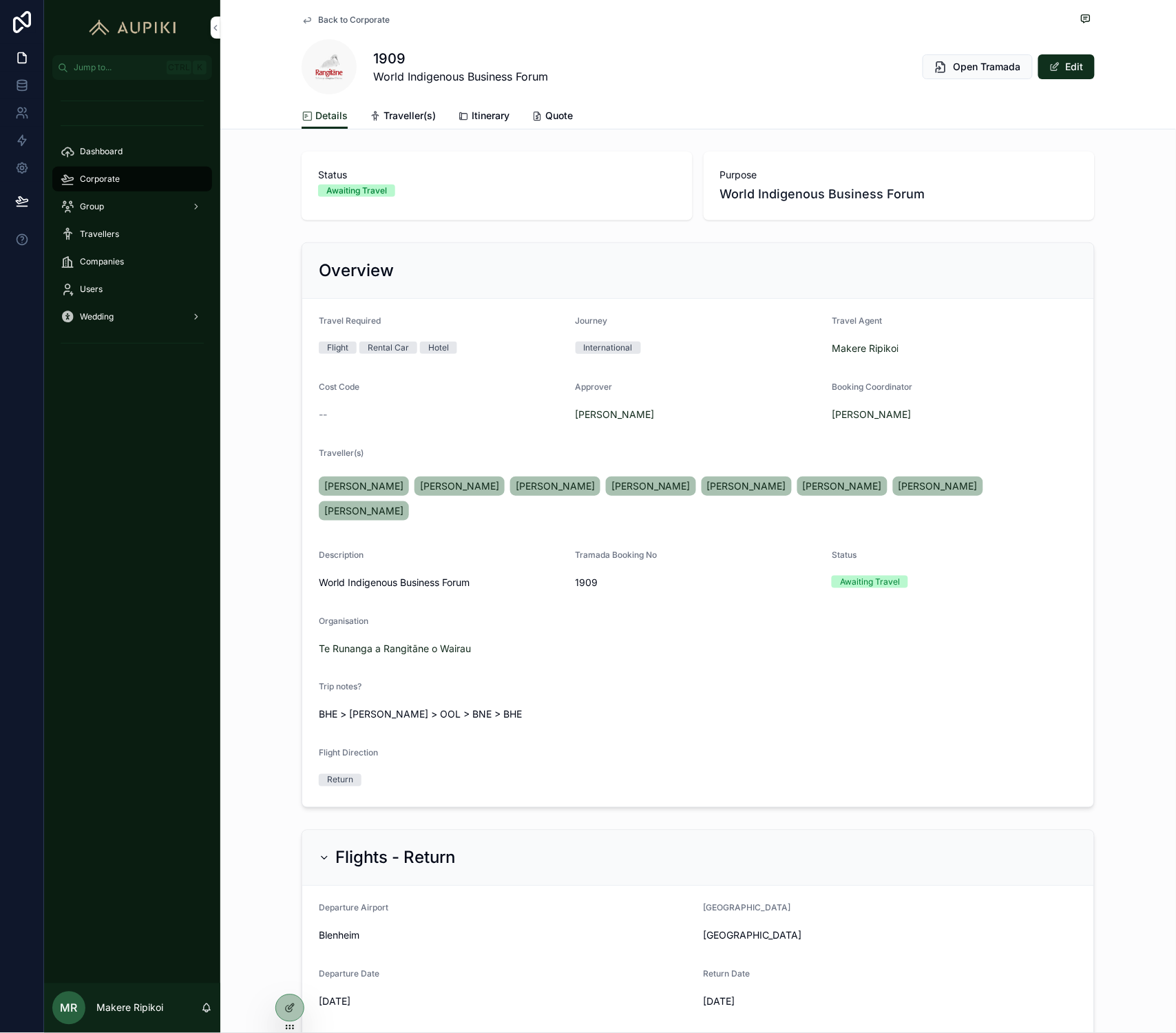
click at [486, 118] on span "Itinerary" at bounding box center [491, 116] width 38 height 14
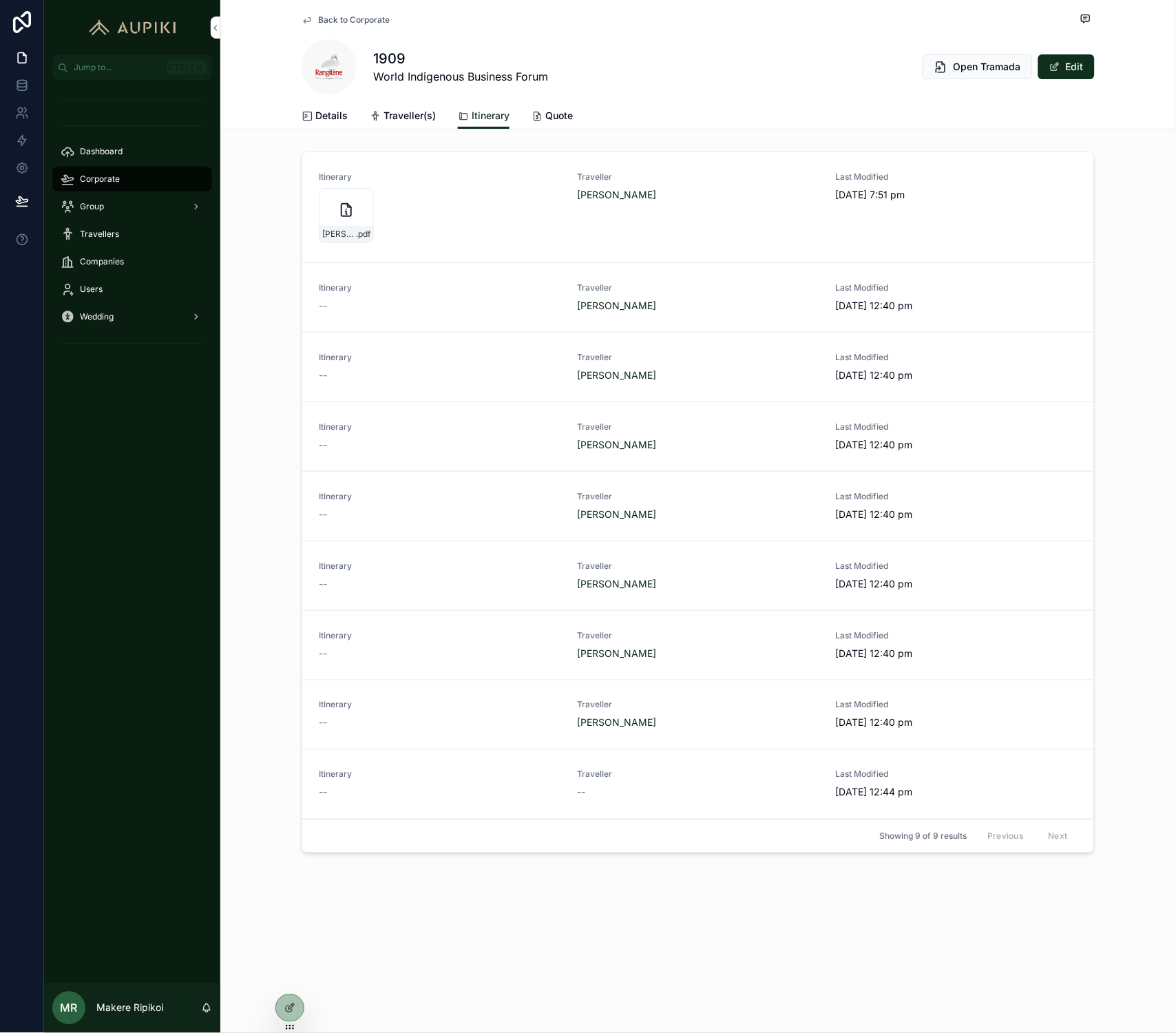
click at [341, 220] on div "[PERSON_NAME]-Itinerary---B1909 .pdf" at bounding box center [346, 215] width 55 height 55
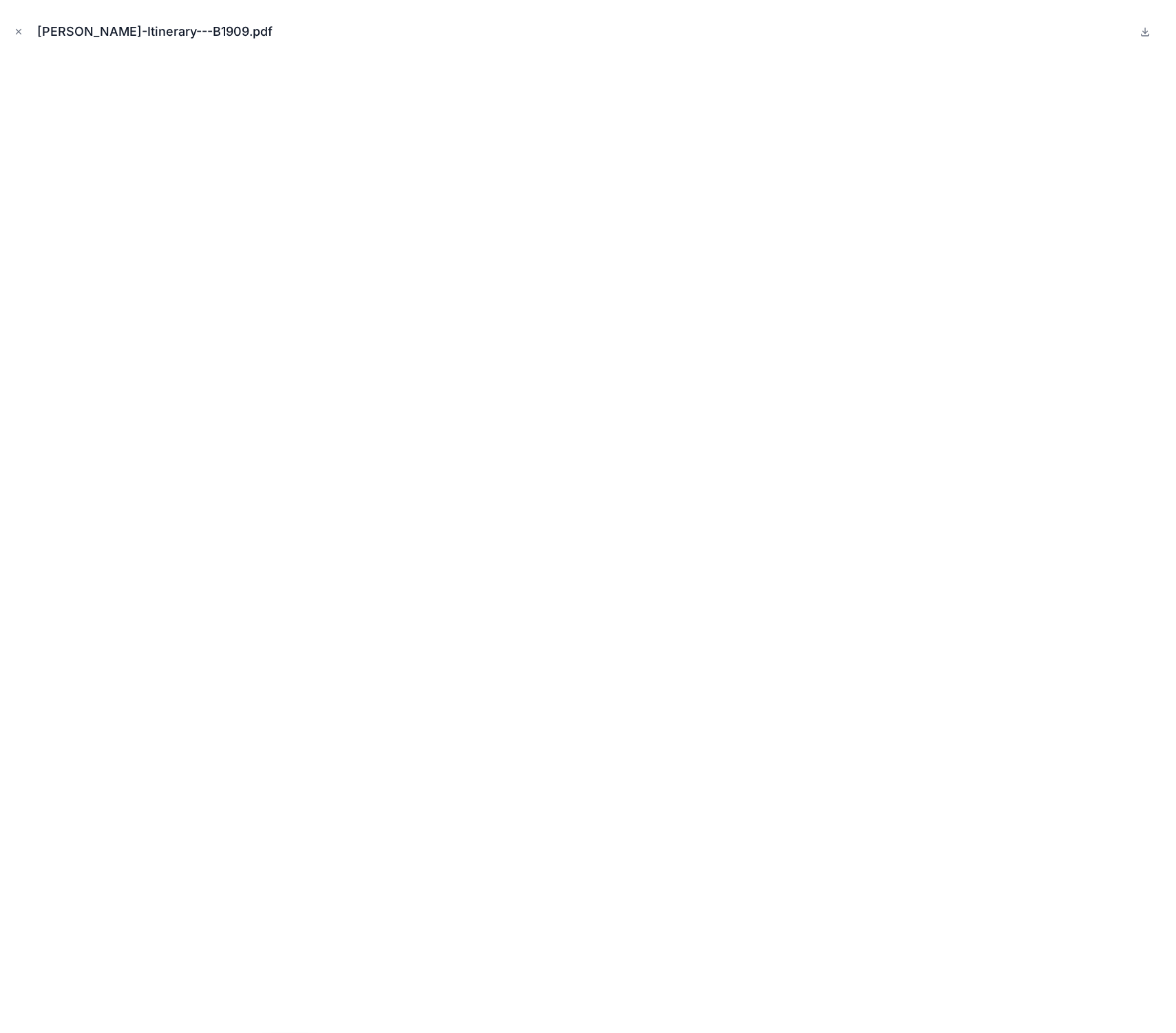
click at [26, 33] on button "Close modal" at bounding box center [18, 32] width 15 height 15
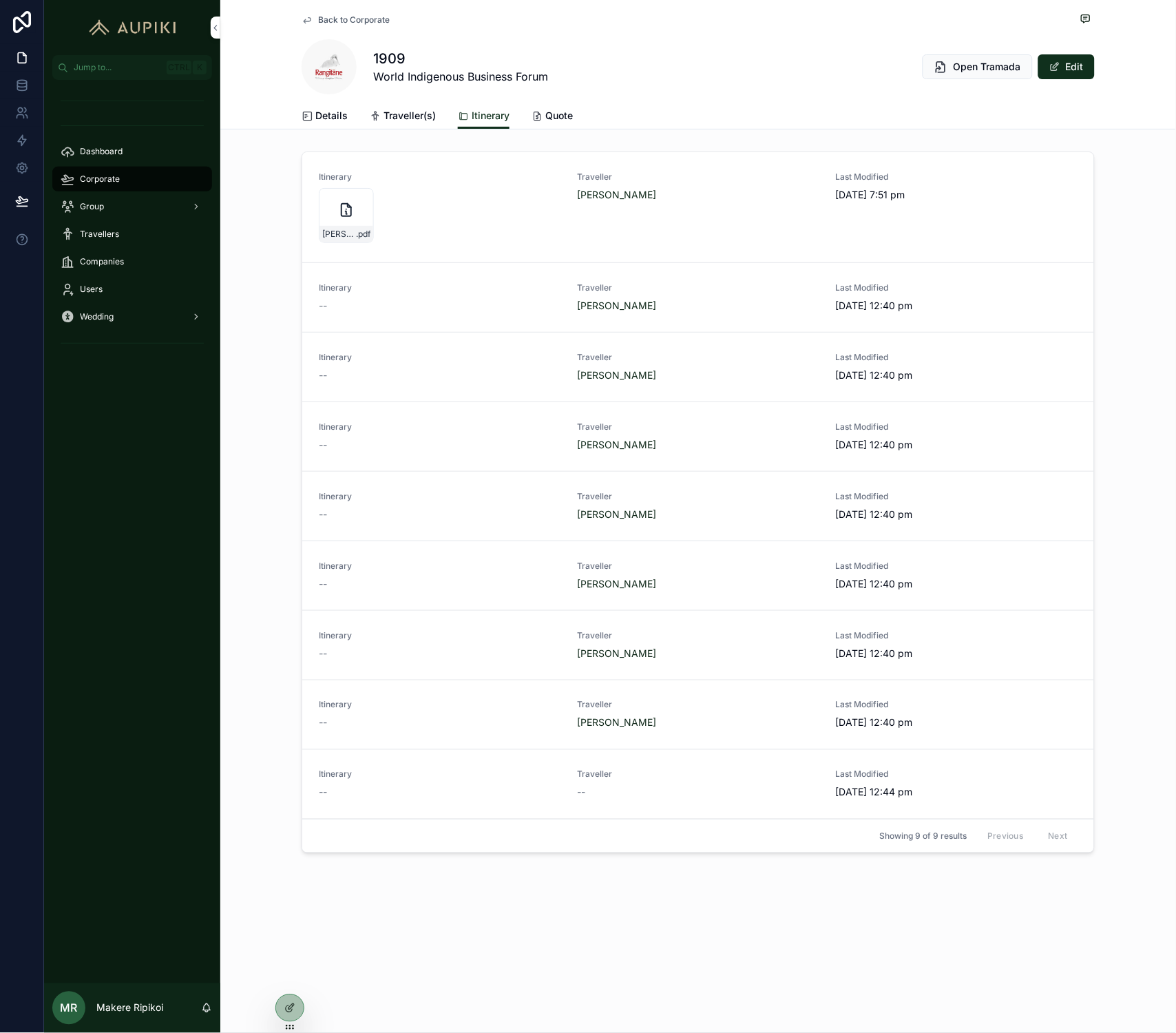
click at [0, 0] on icon "scrollable content" at bounding box center [0, 0] width 0 height 0
click at [115, 180] on span "Corporate" at bounding box center [100, 179] width 40 height 11
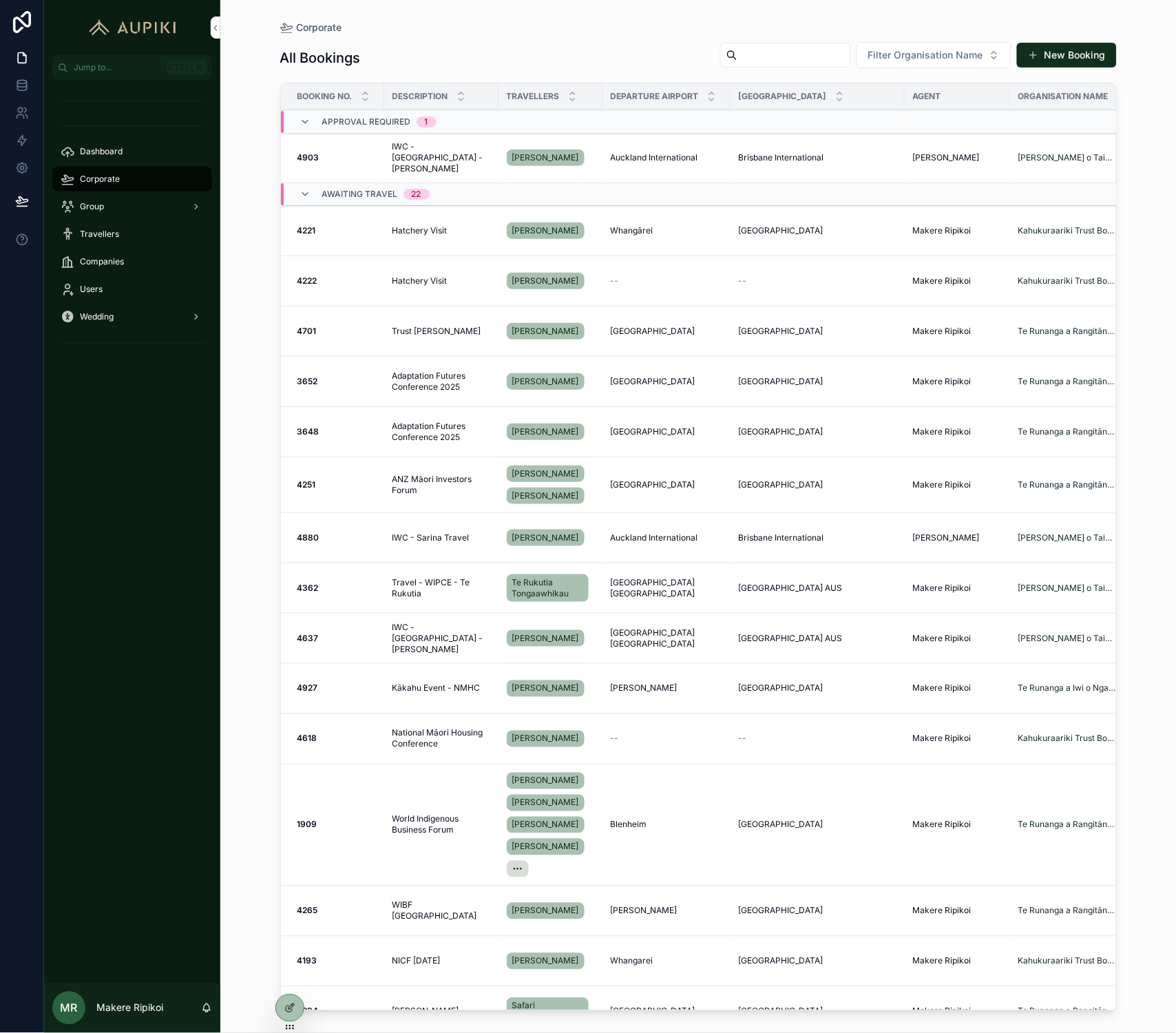
click at [760, 57] on input "scrollable content" at bounding box center [794, 55] width 113 height 19
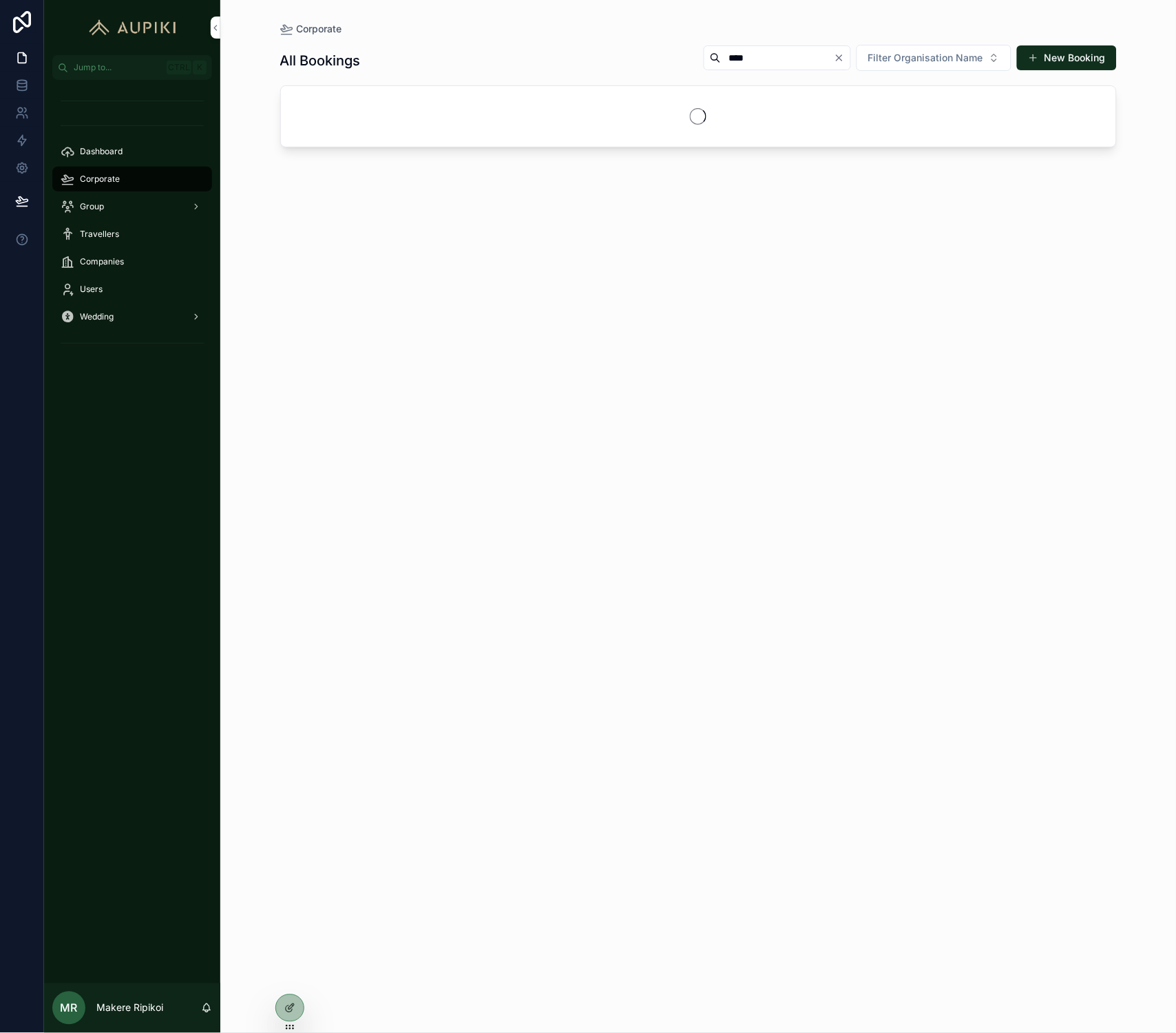
type input "****"
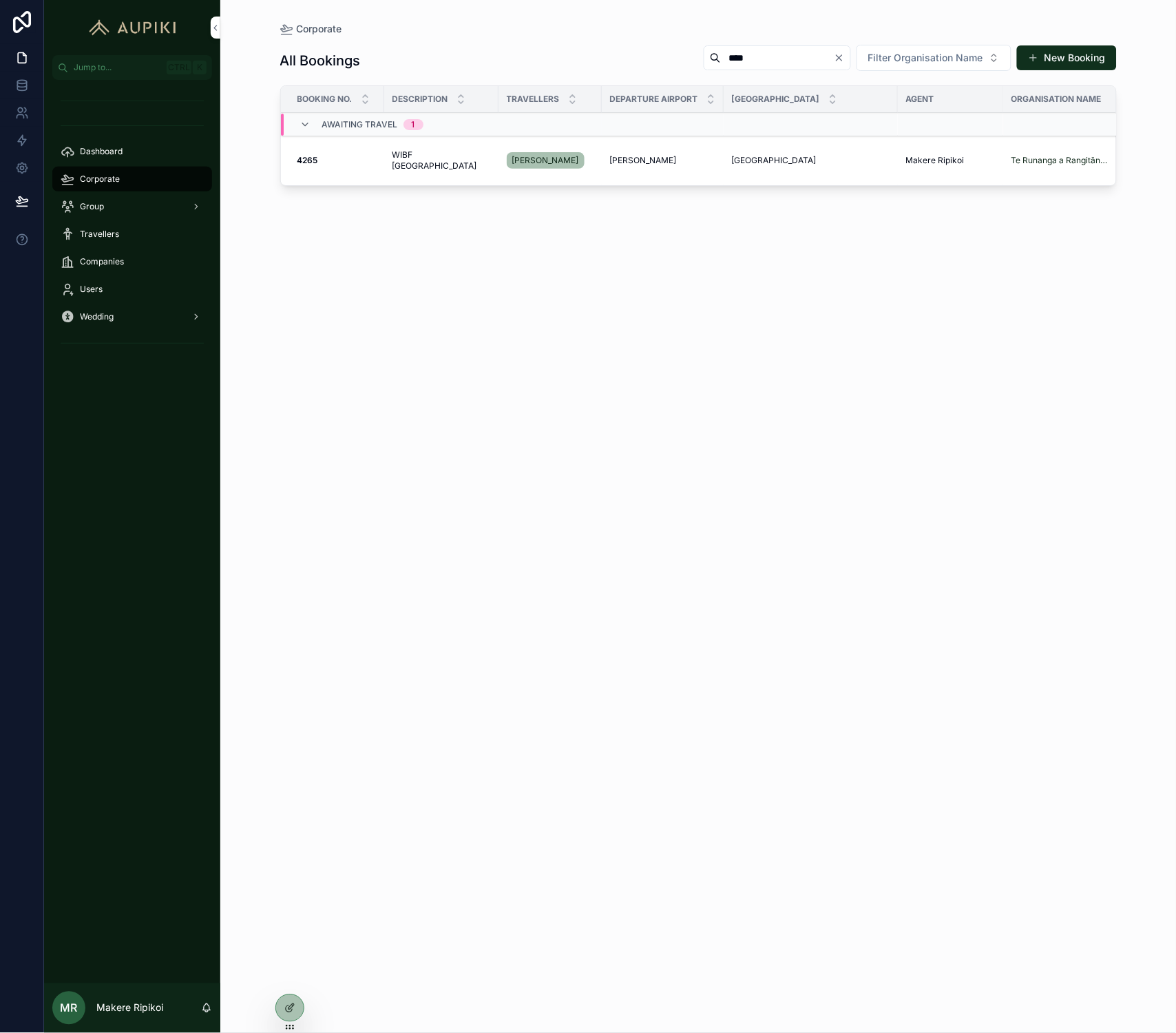
click at [408, 161] on span "WIBF [GEOGRAPHIC_DATA]" at bounding box center [442, 161] width 98 height 22
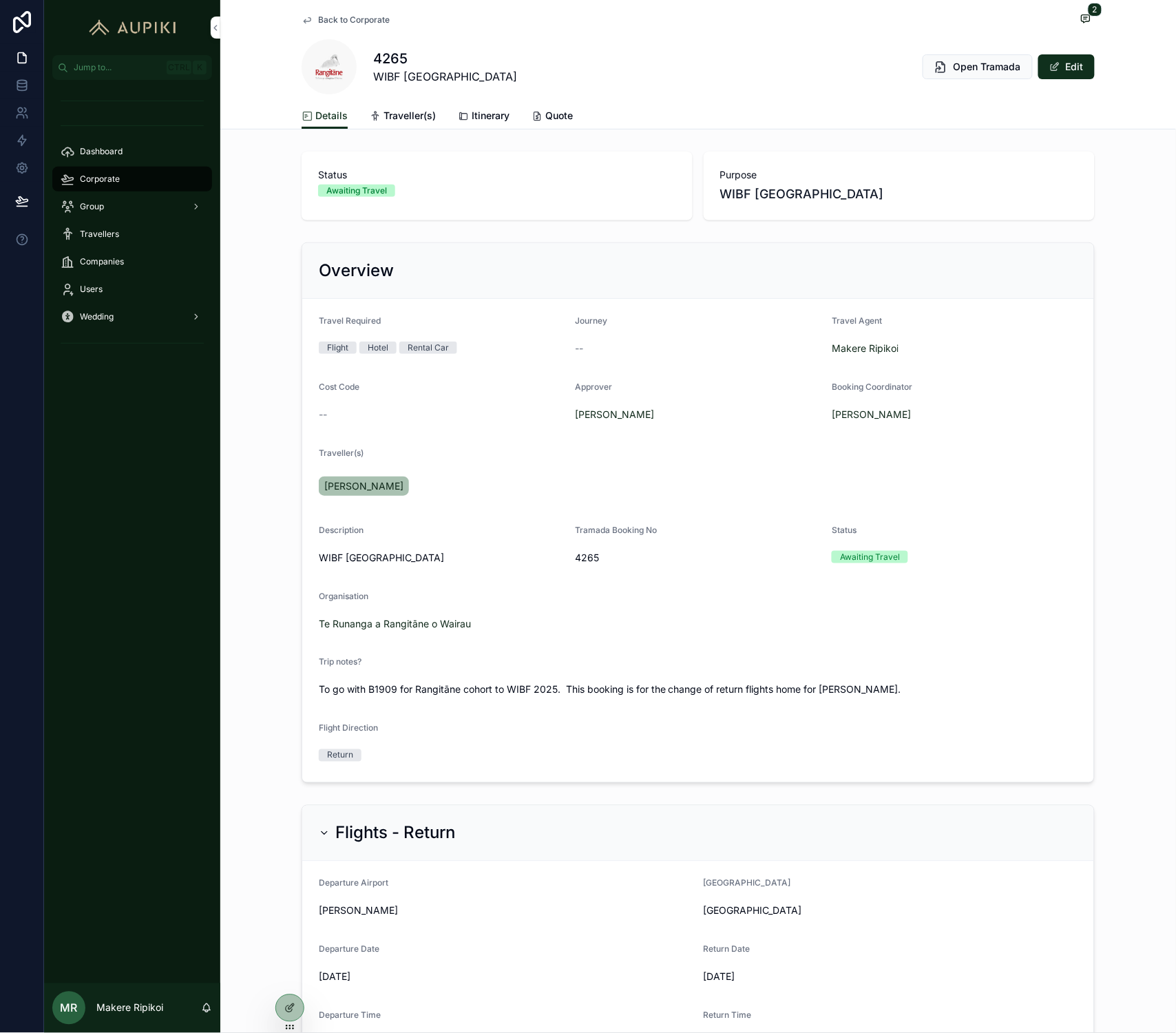
click at [476, 122] on span "Itinerary" at bounding box center [491, 116] width 38 height 14
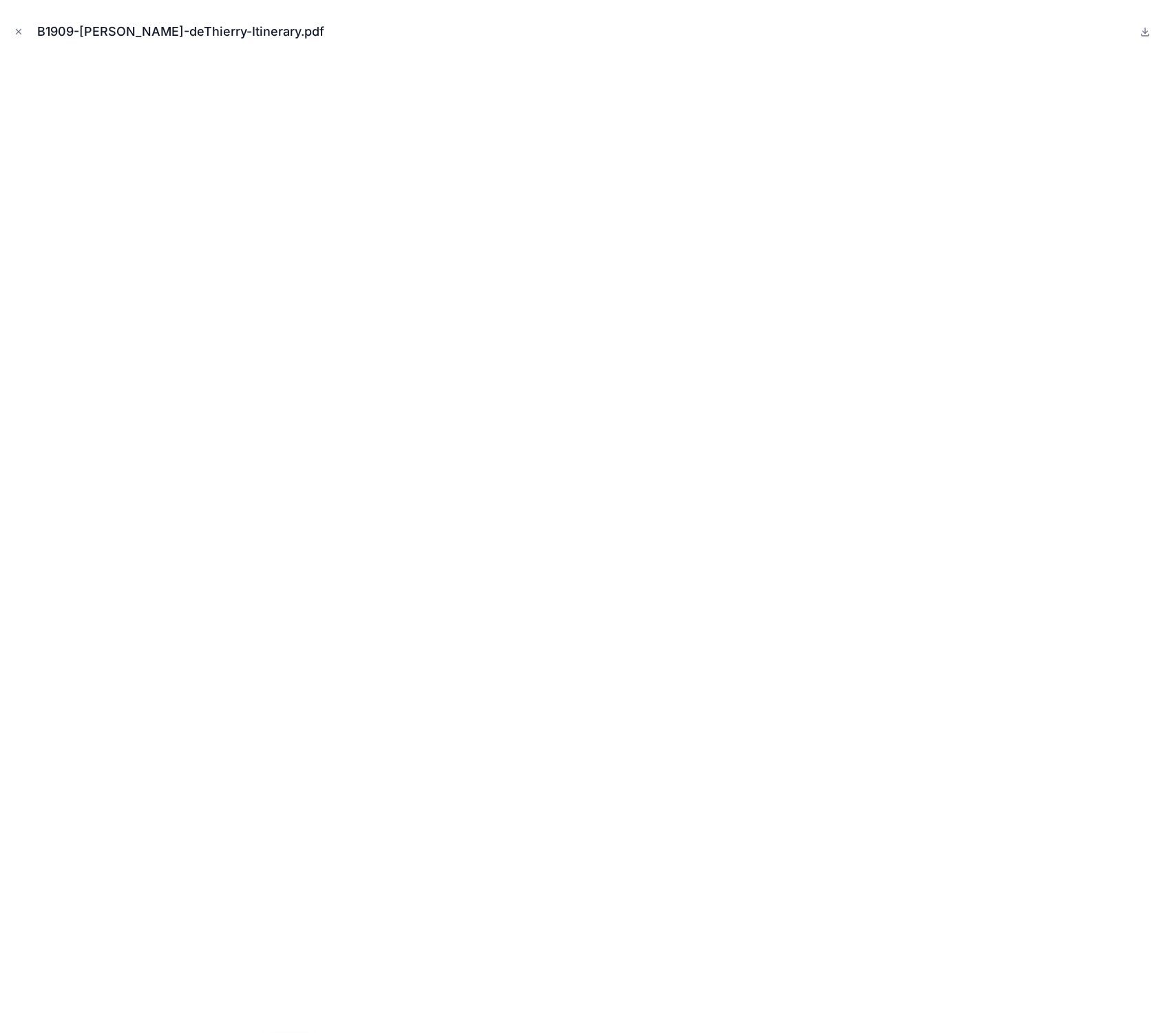
click at [14, 30] on icon "Close modal" at bounding box center [19, 32] width 10 height 10
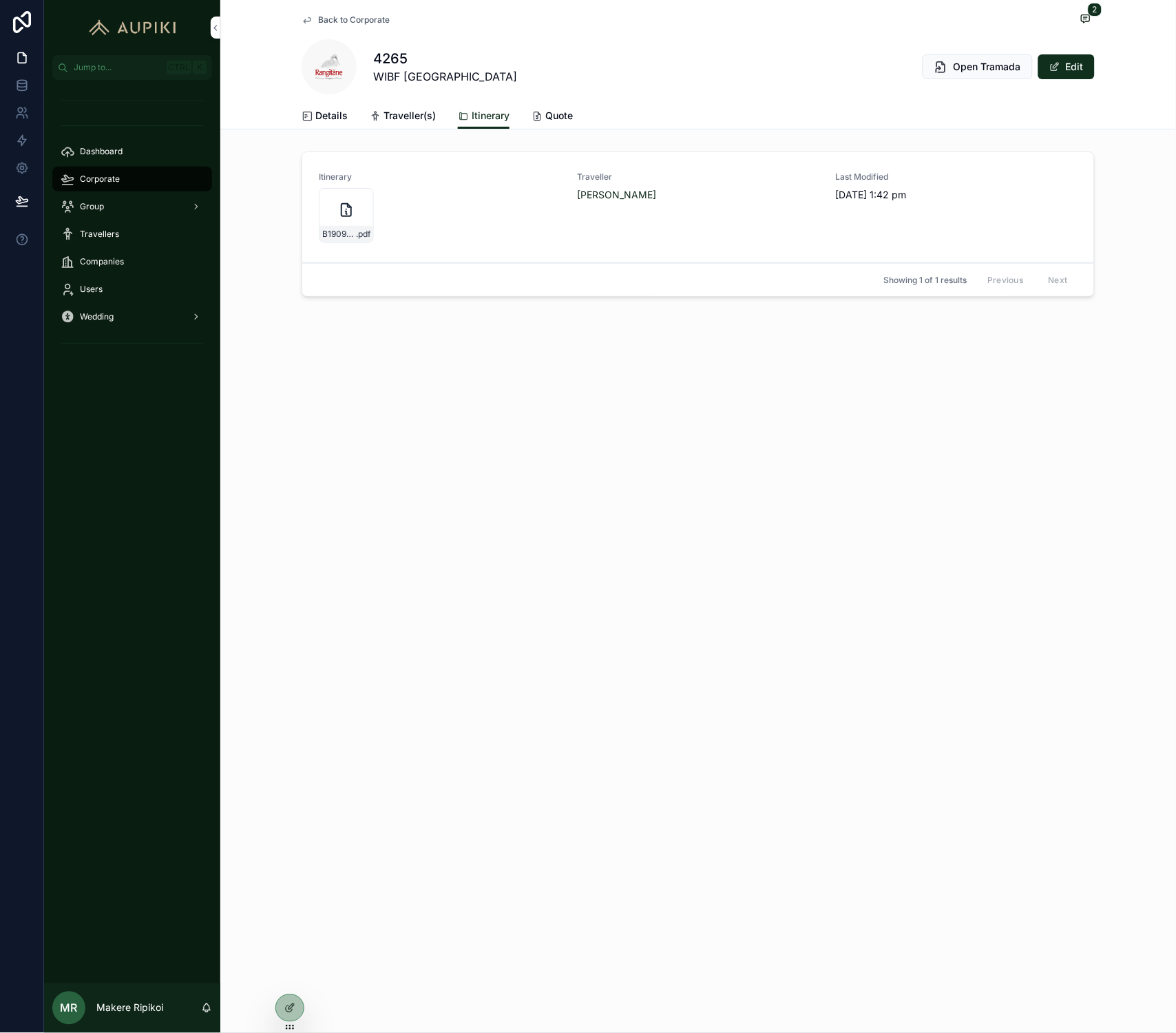
click at [610, 562] on div "Back to Corporate 2 4265 WIBF Australia Open Tramada Edit Itinerary Details Tra…" at bounding box center [698, 516] width 956 height 1033
click at [329, 210] on div "B1909-[PERSON_NAME]-deThierry-Itinerary .pdf" at bounding box center [346, 215] width 55 height 55
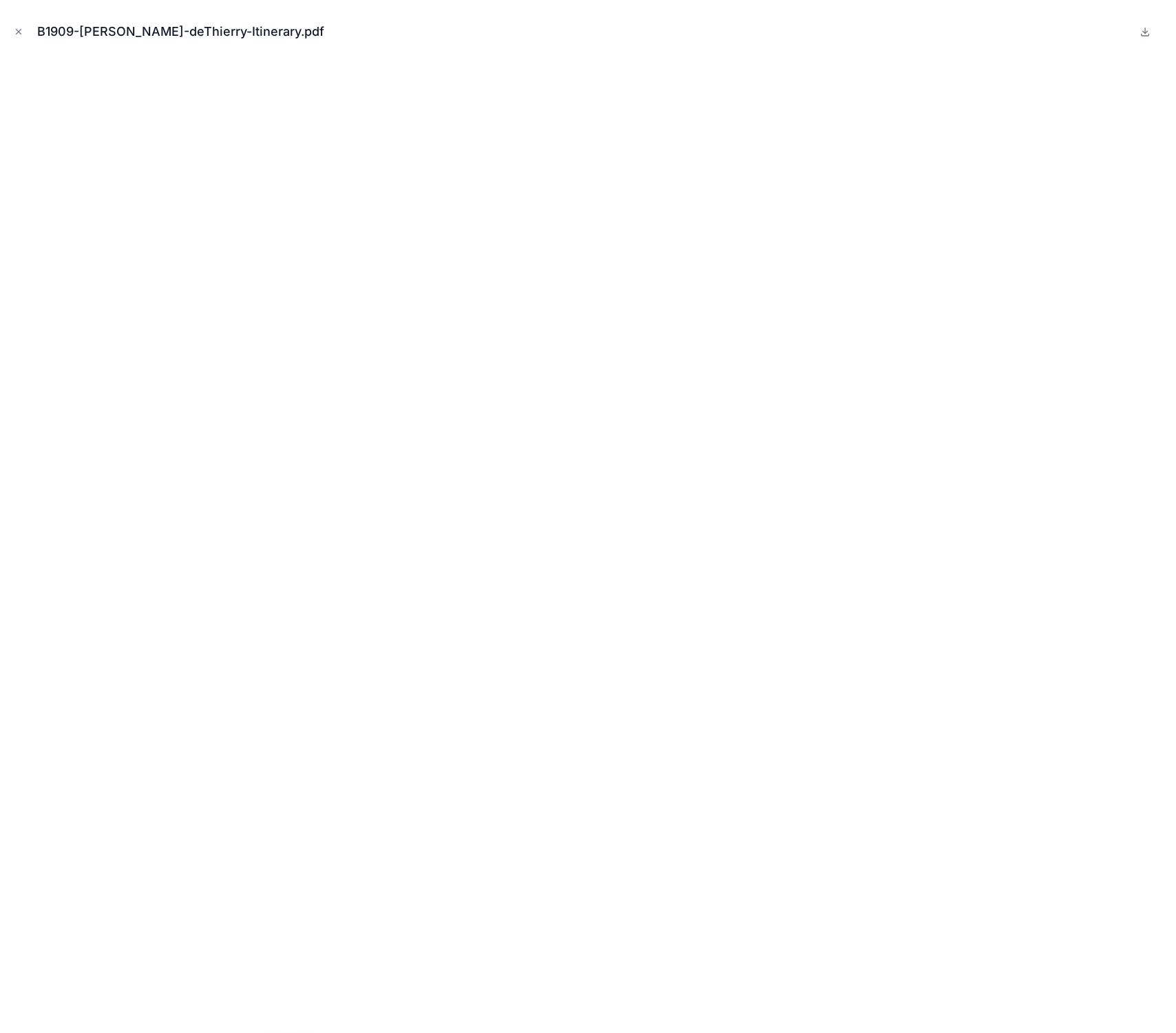
click at [15, 33] on icon "Close modal" at bounding box center [19, 32] width 10 height 10
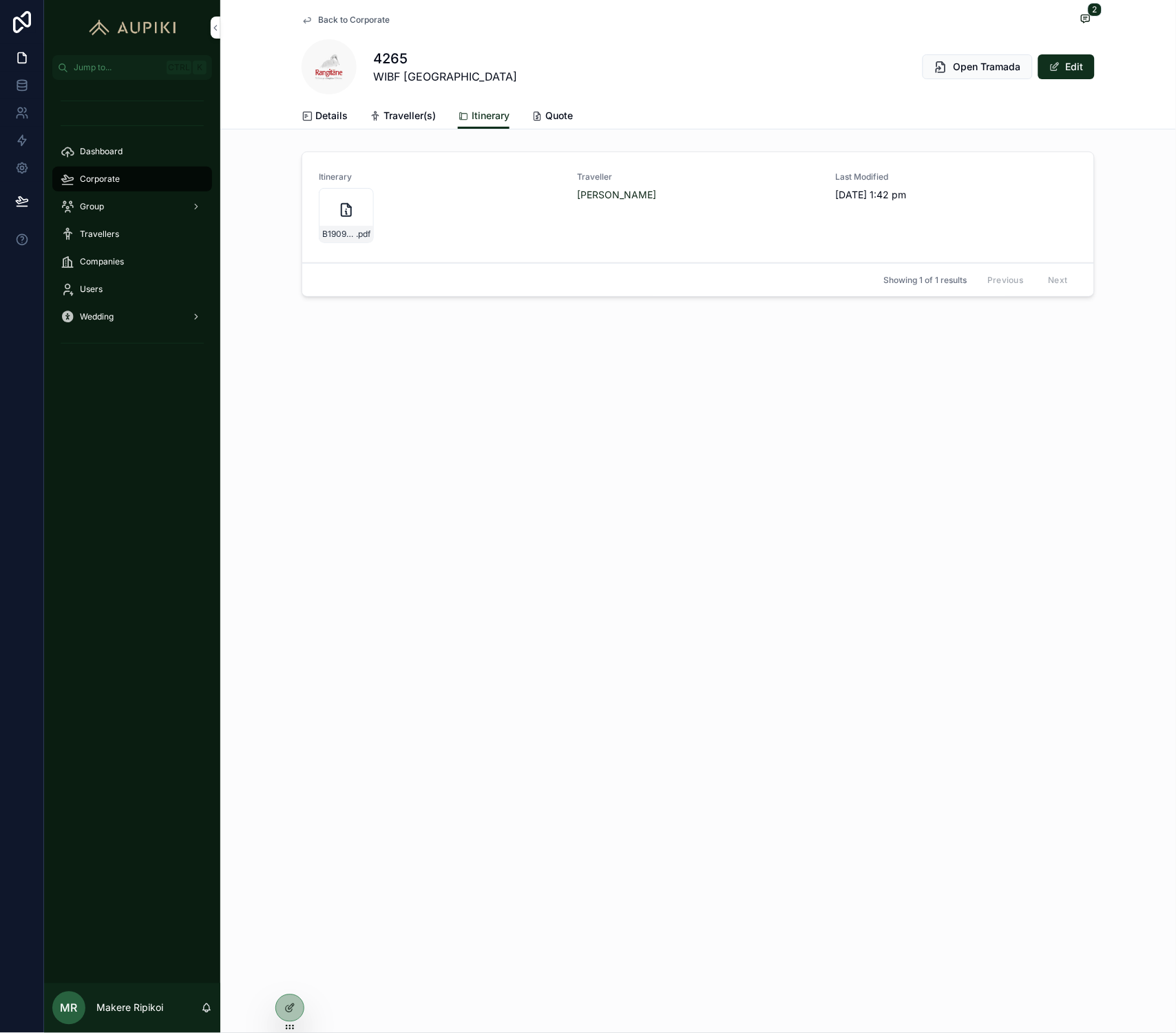
click at [122, 182] on div "Corporate" at bounding box center [132, 179] width 143 height 22
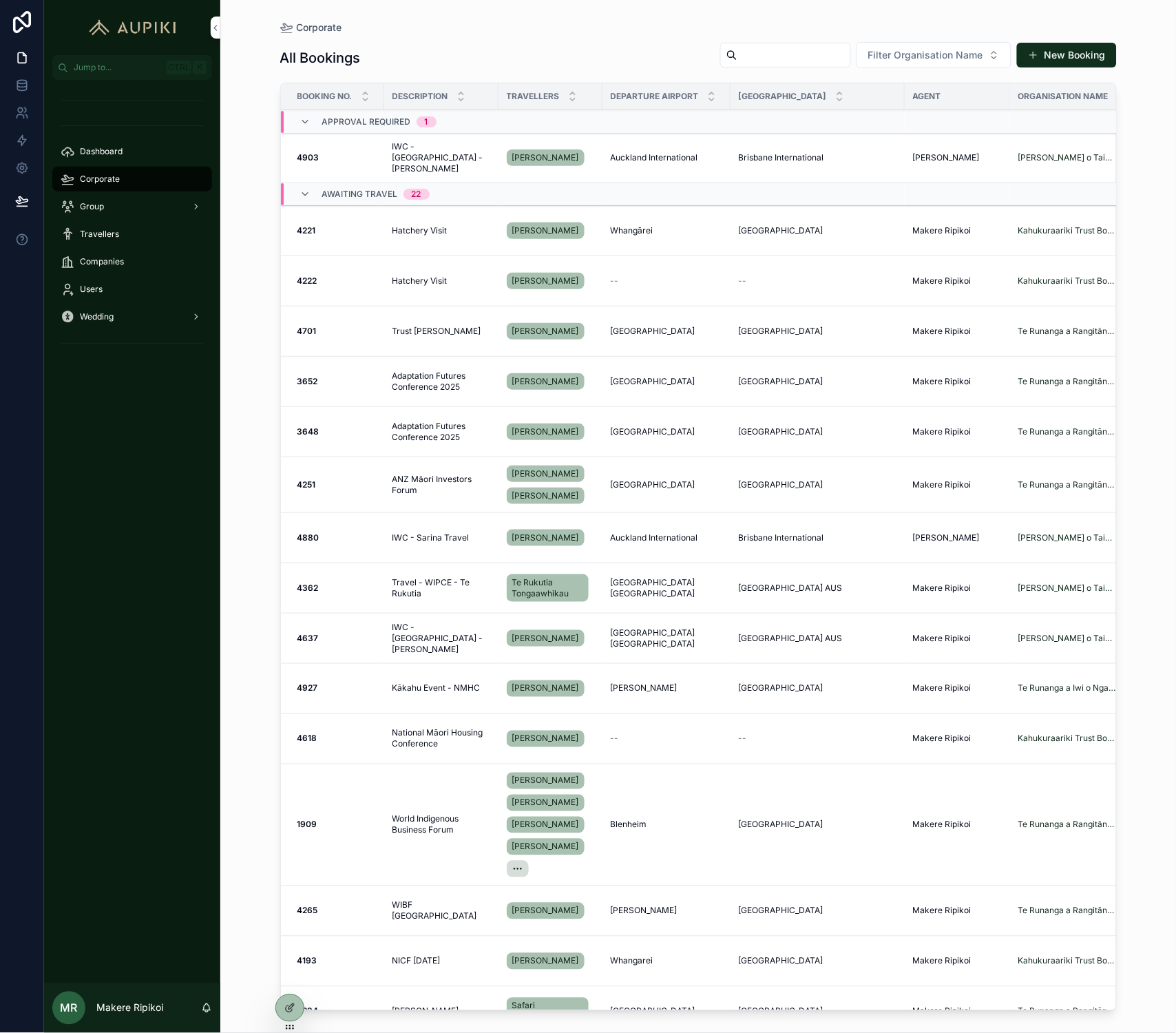
click at [823, 63] on input "scrollable content" at bounding box center [794, 55] width 113 height 19
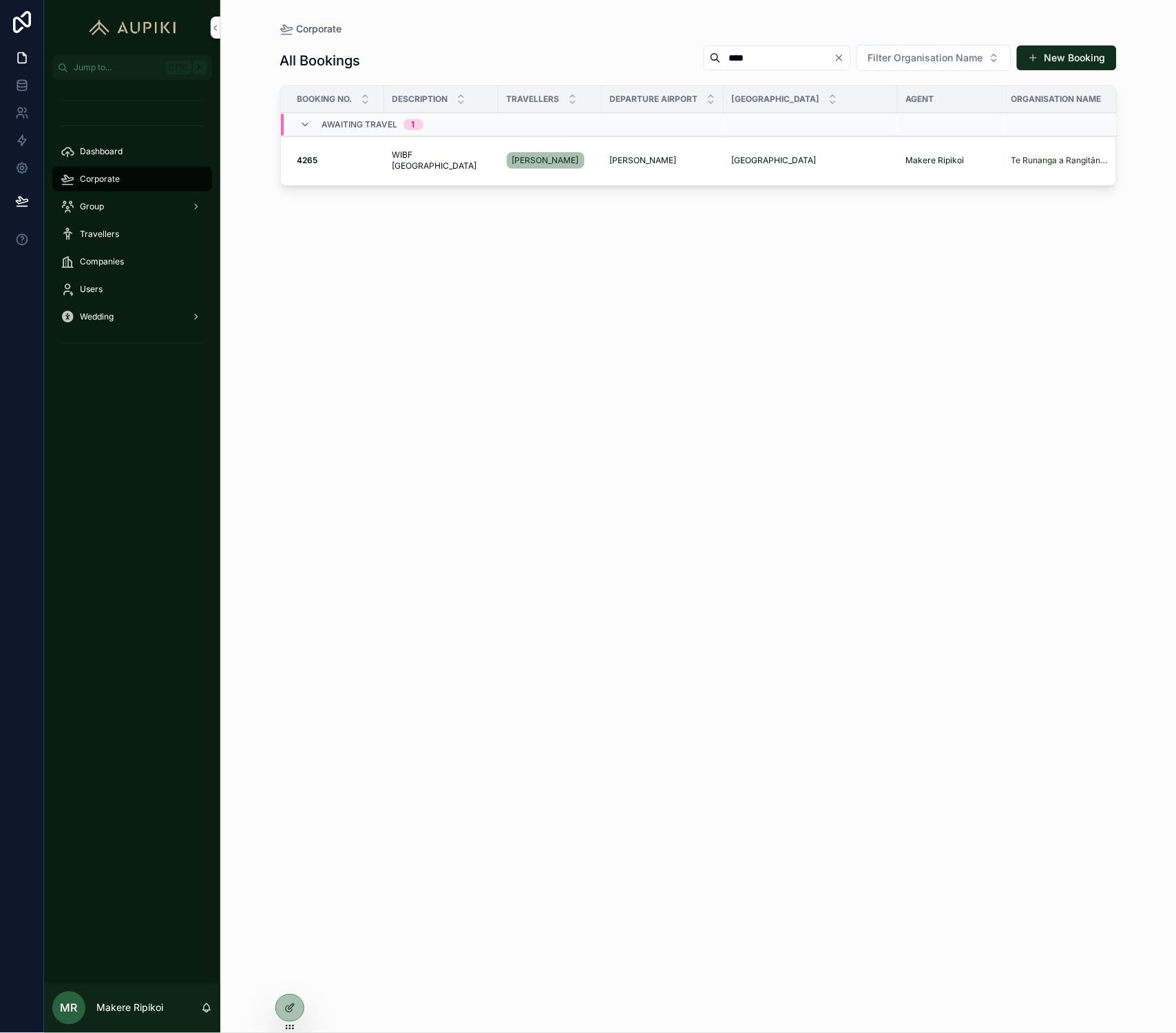
type input "****"
click at [442, 159] on span "WIBF [GEOGRAPHIC_DATA]" at bounding box center [442, 161] width 98 height 22
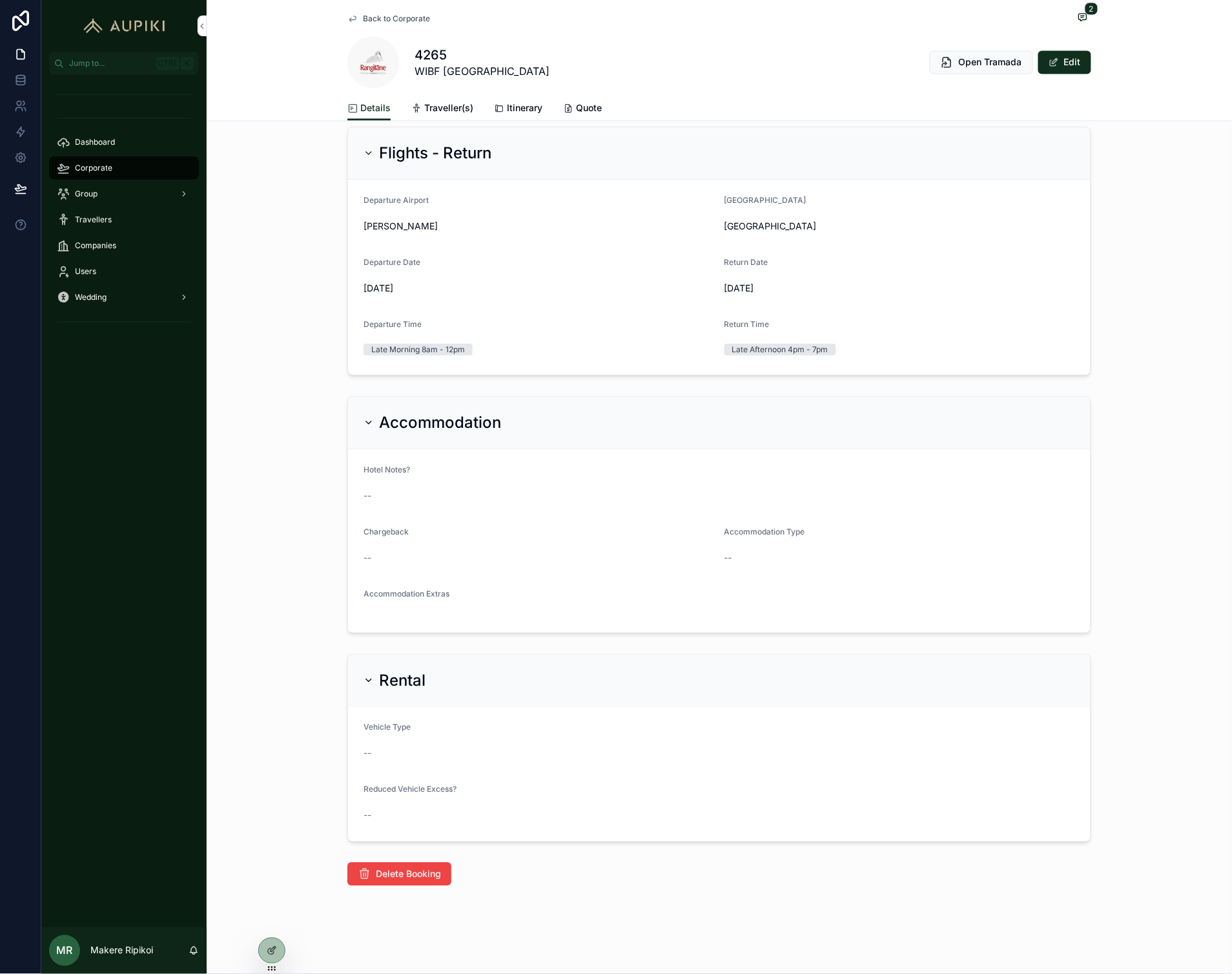
scroll to position [627, 0]
click at [272, 576] on div "Accommodation Hotel Notes? -- Chargeback -- Accommodation Type -- Accommodation…" at bounding box center [719, 515] width 1026 height 247
click at [416, 880] on span "Delete Booking" at bounding box center [409, 875] width 66 height 13
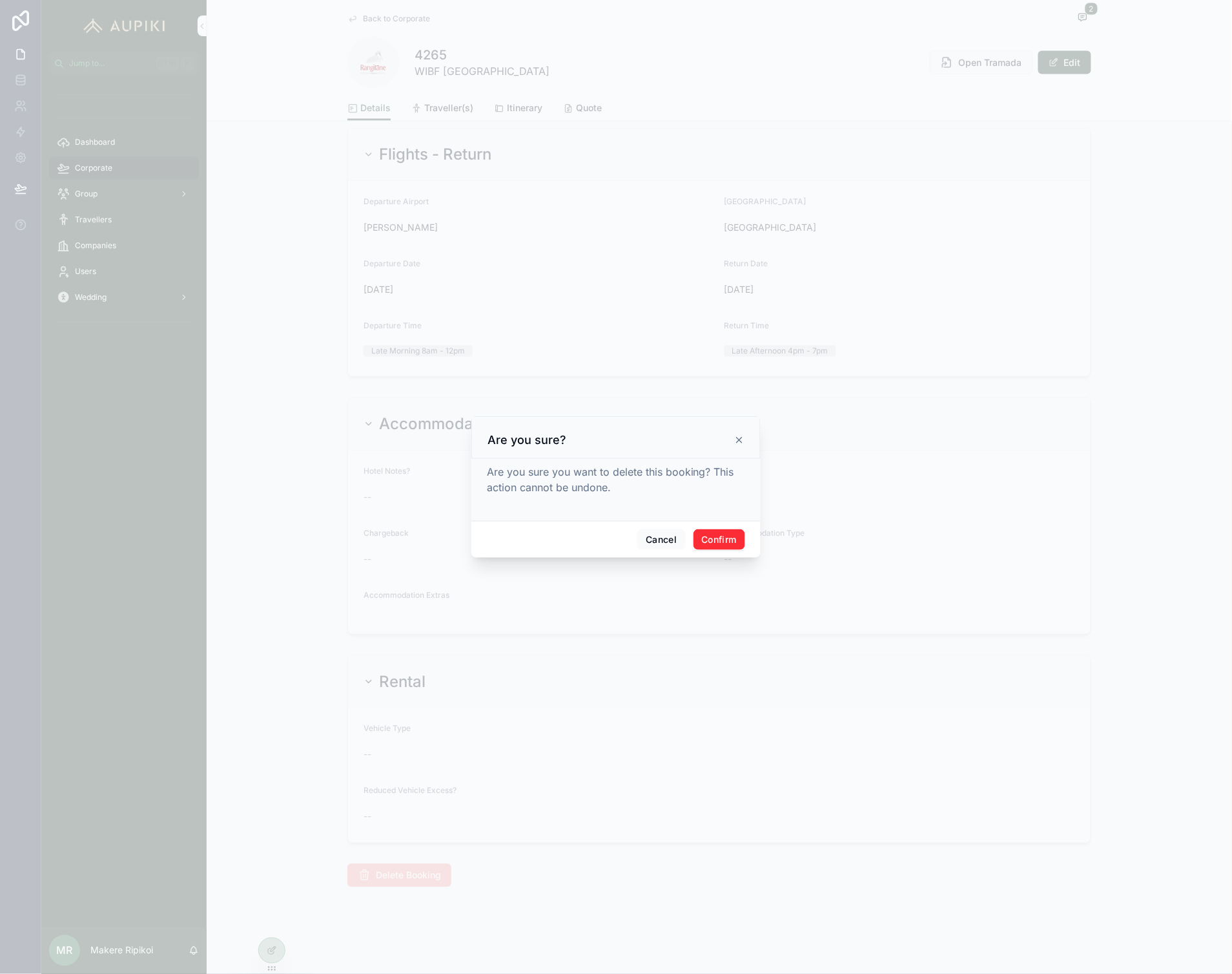
click at [722, 541] on button "Confirm" at bounding box center [719, 539] width 51 height 20
